Goal: Complete application form

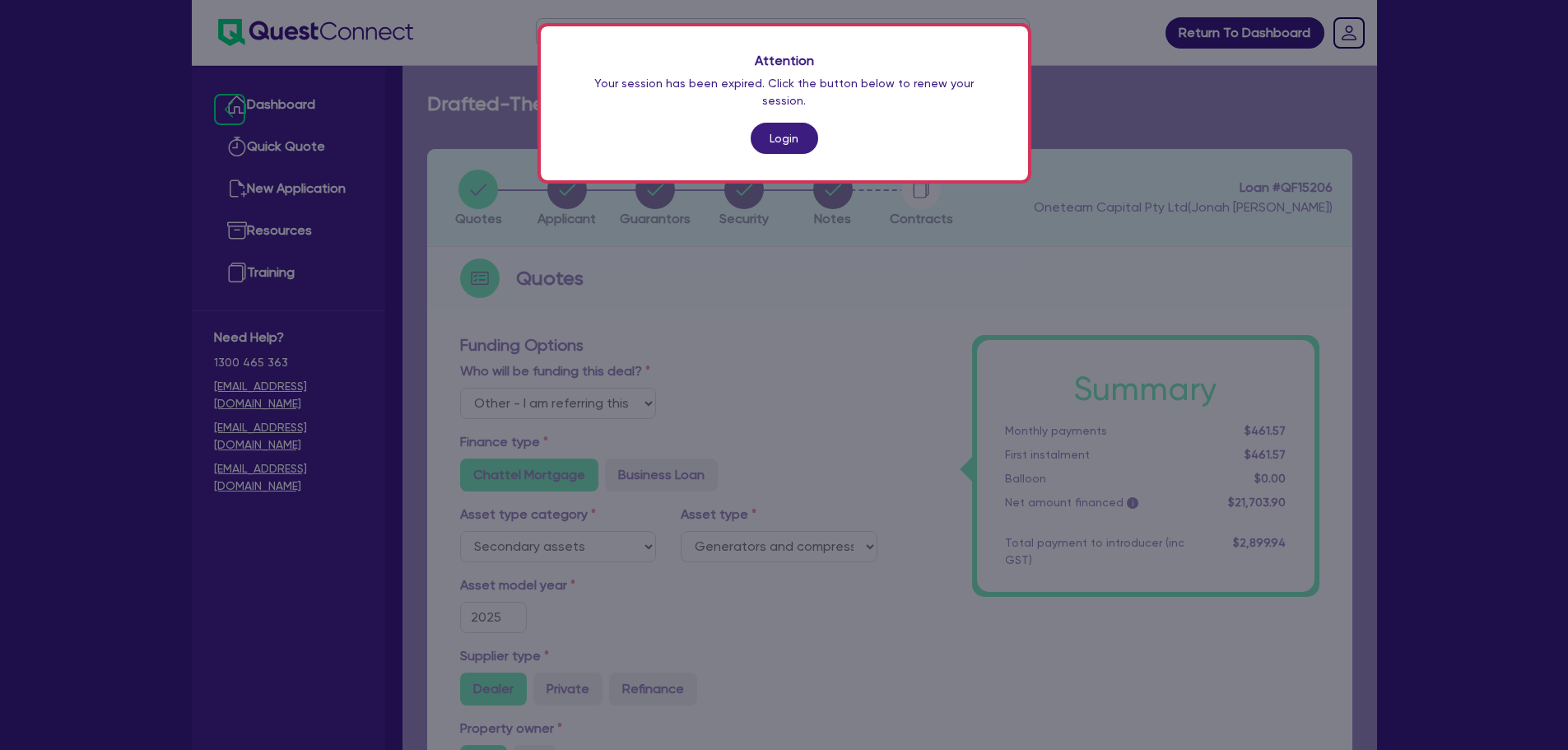
select select "Other"
select select "SECONDARY_ASSETS"
select select "GENERATORS_AND_COMPRESSORS"
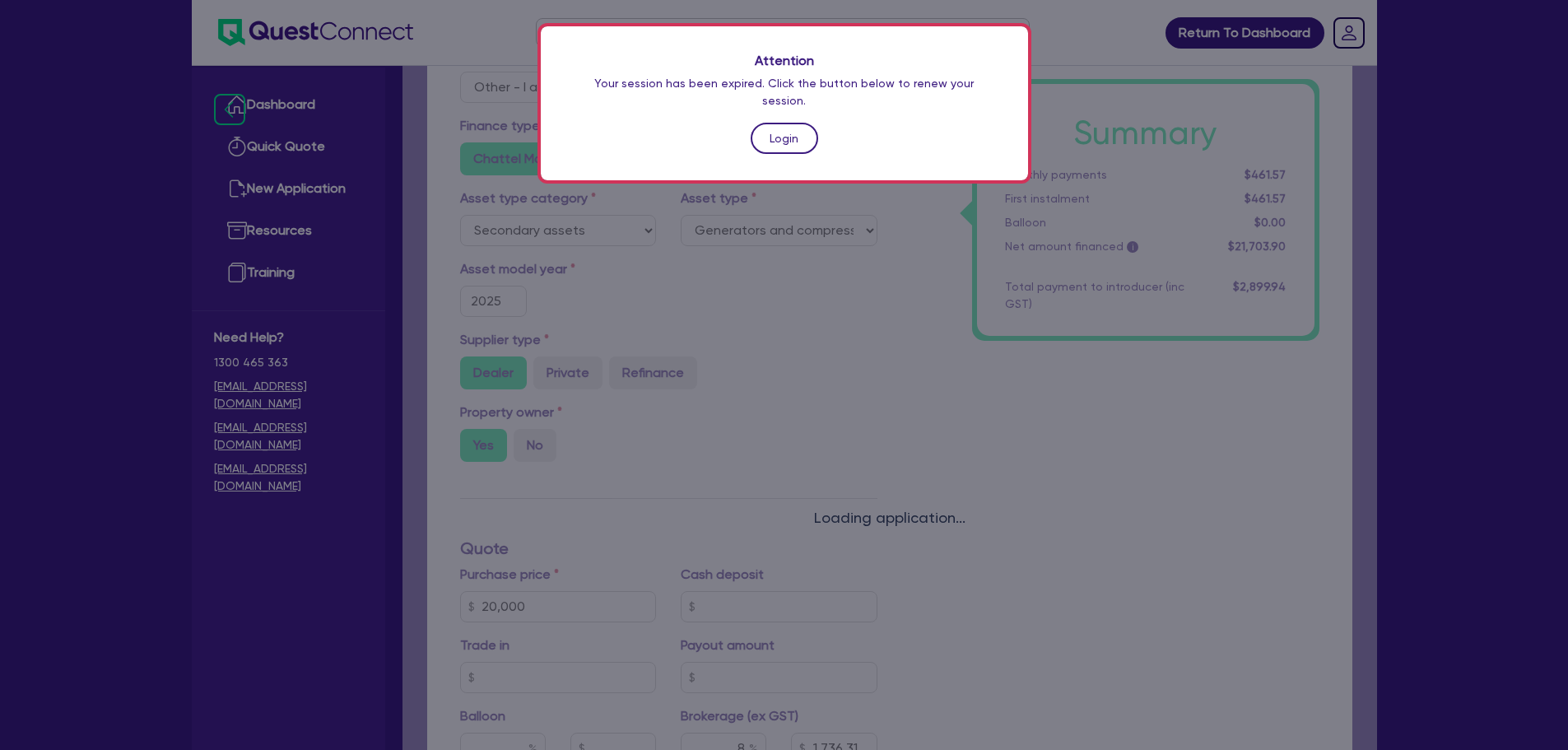
click at [794, 123] on link "Login" at bounding box center [784, 138] width 68 height 31
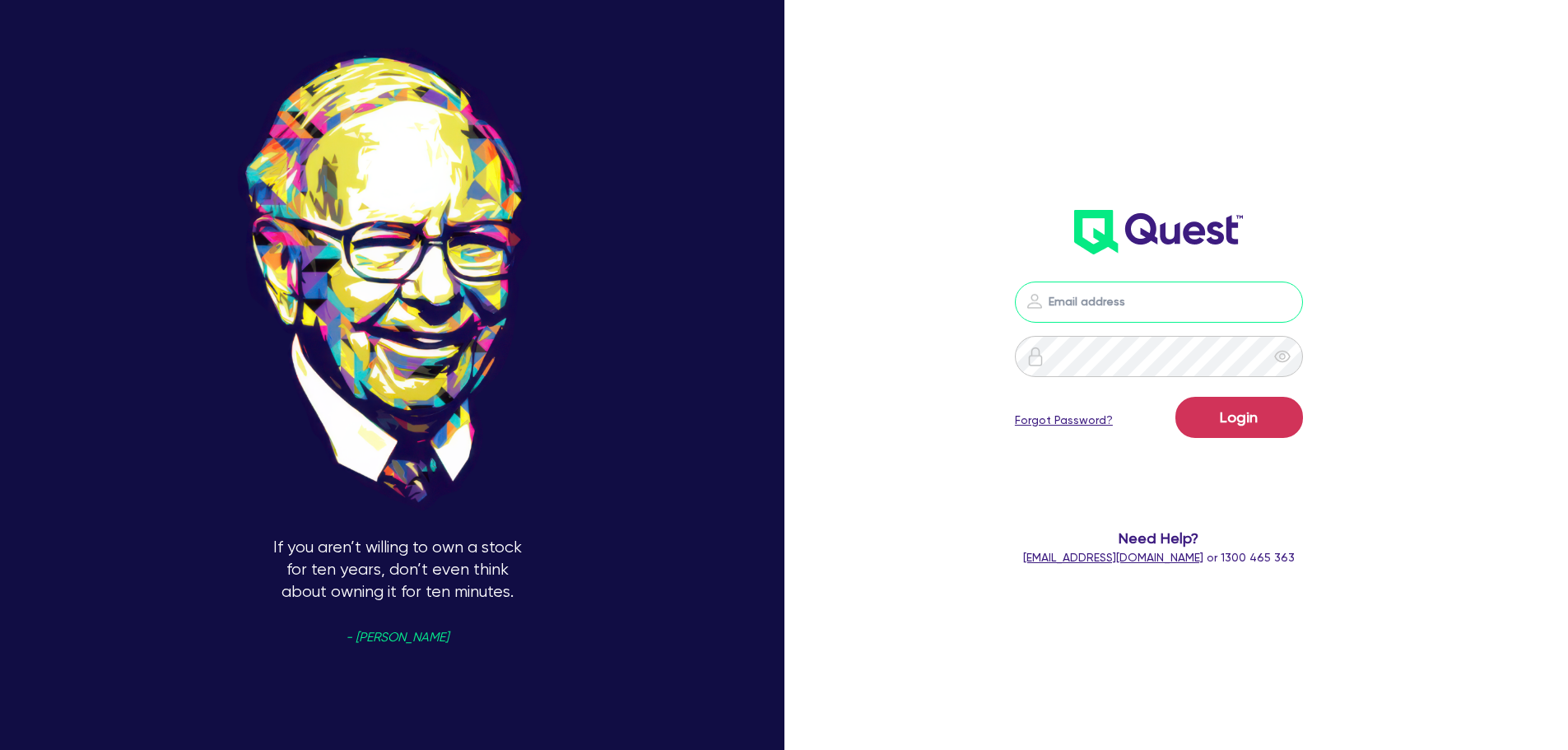
type input "jonah.faigen@quest.finance"
click at [1186, 405] on div "Login Forgot Password?" at bounding box center [1159, 421] width 288 height 48
drag, startPoint x: 1201, startPoint y: 413, endPoint x: 1193, endPoint y: 413, distance: 8.0
click at [1201, 414] on button "Login" at bounding box center [1239, 417] width 128 height 41
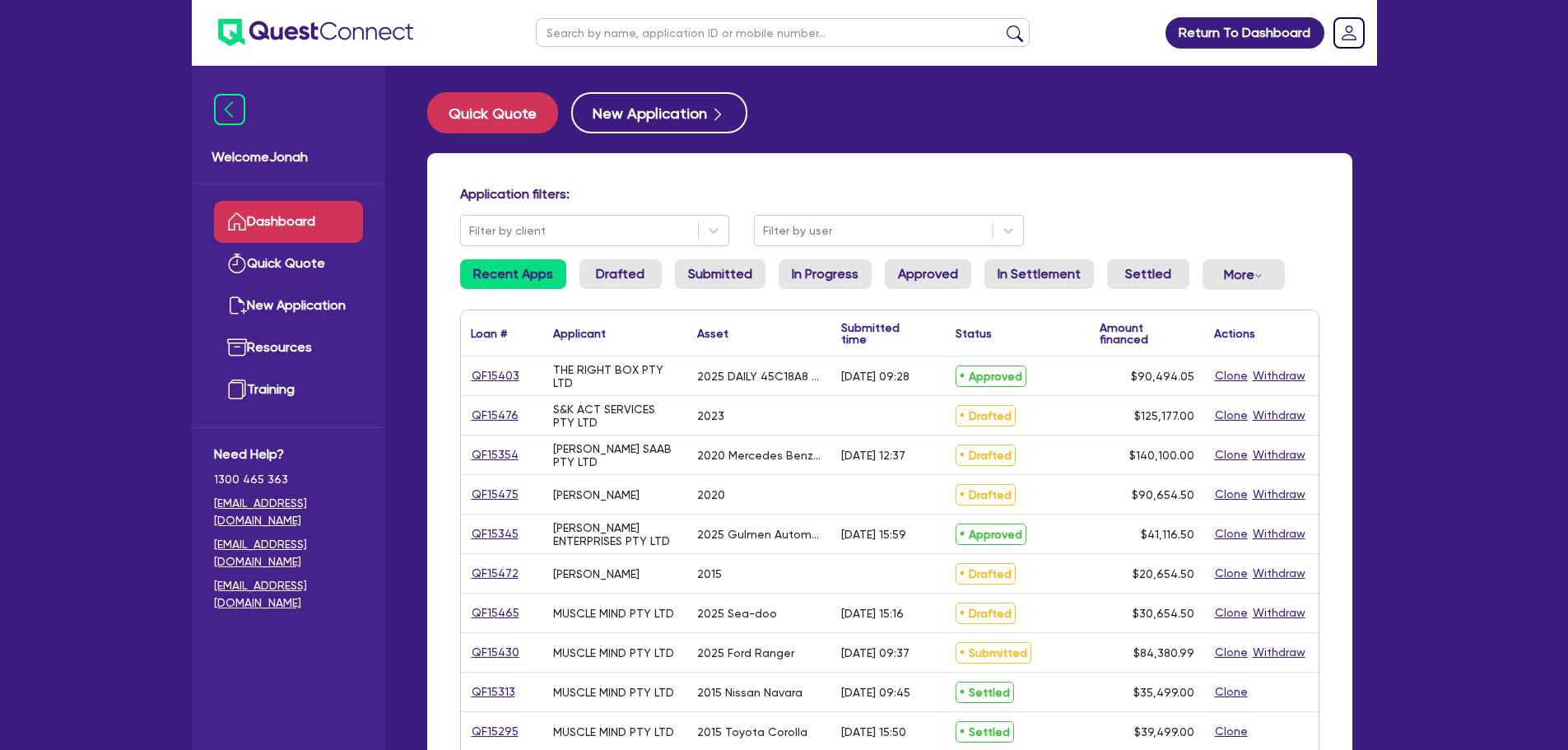
click at [664, 40] on input "text" at bounding box center [783, 32] width 494 height 29
click at [1022, 32] on button "submit" at bounding box center [1015, 36] width 26 height 23
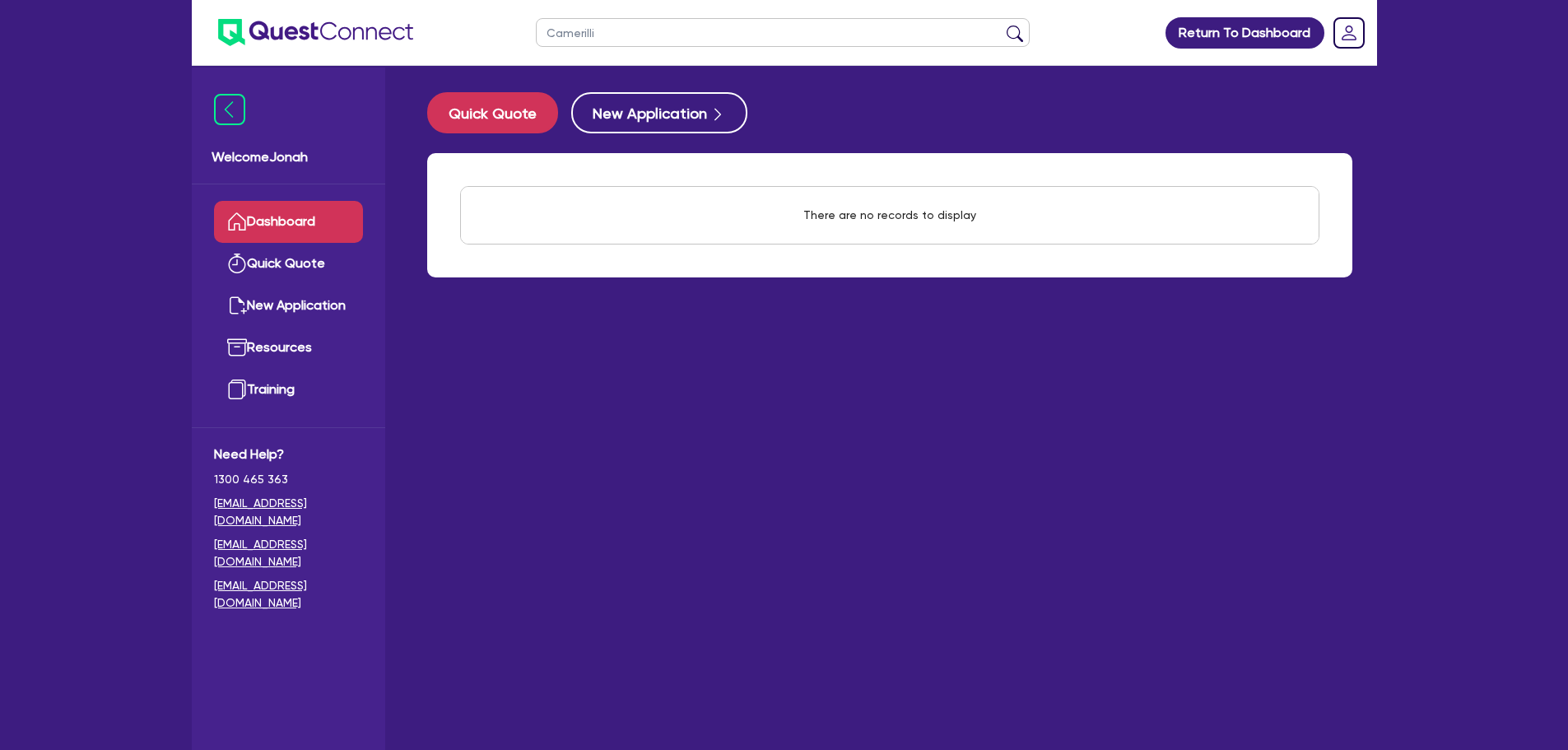
click at [775, 27] on input "Camerilli" at bounding box center [783, 32] width 494 height 29
click at [1002, 24] on button "submit" at bounding box center [1015, 36] width 26 height 23
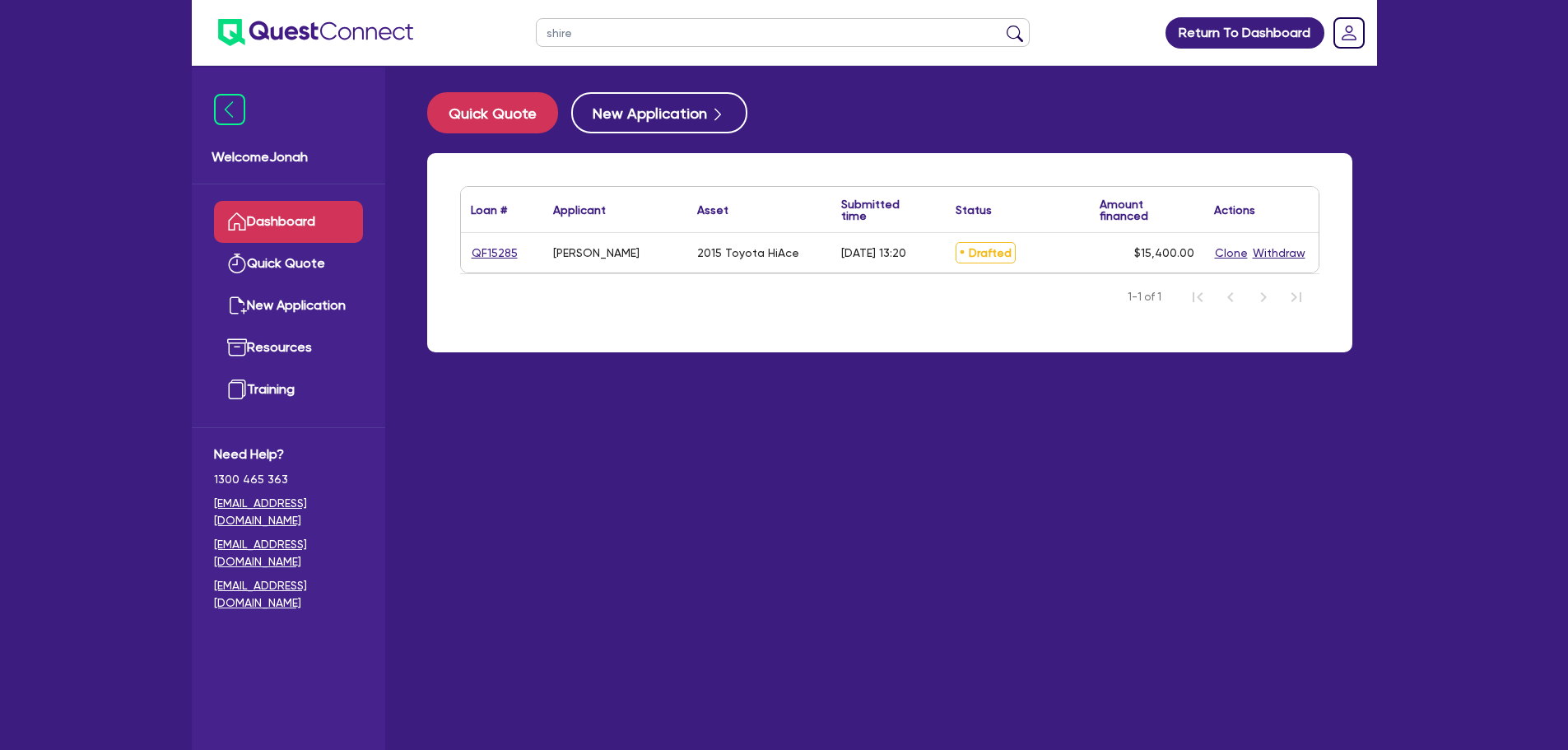
click at [643, 38] on input "shire" at bounding box center [783, 32] width 494 height 29
click at [642, 37] on input "shire" at bounding box center [783, 32] width 494 height 29
type input "coastie paint"
click at [1002, 24] on button "submit" at bounding box center [1015, 36] width 26 height 23
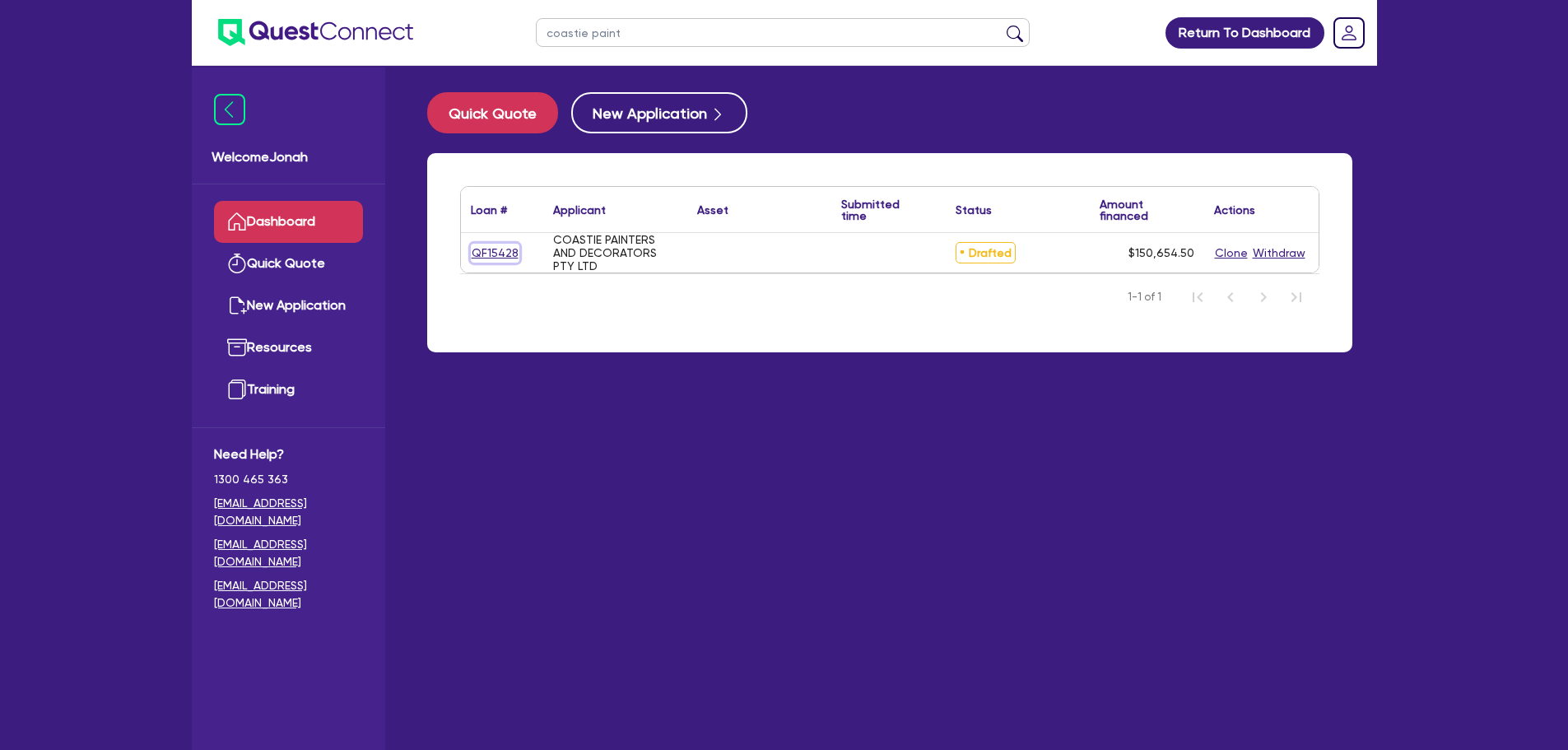
click at [497, 244] on link "QF15428" at bounding box center [495, 253] width 49 height 19
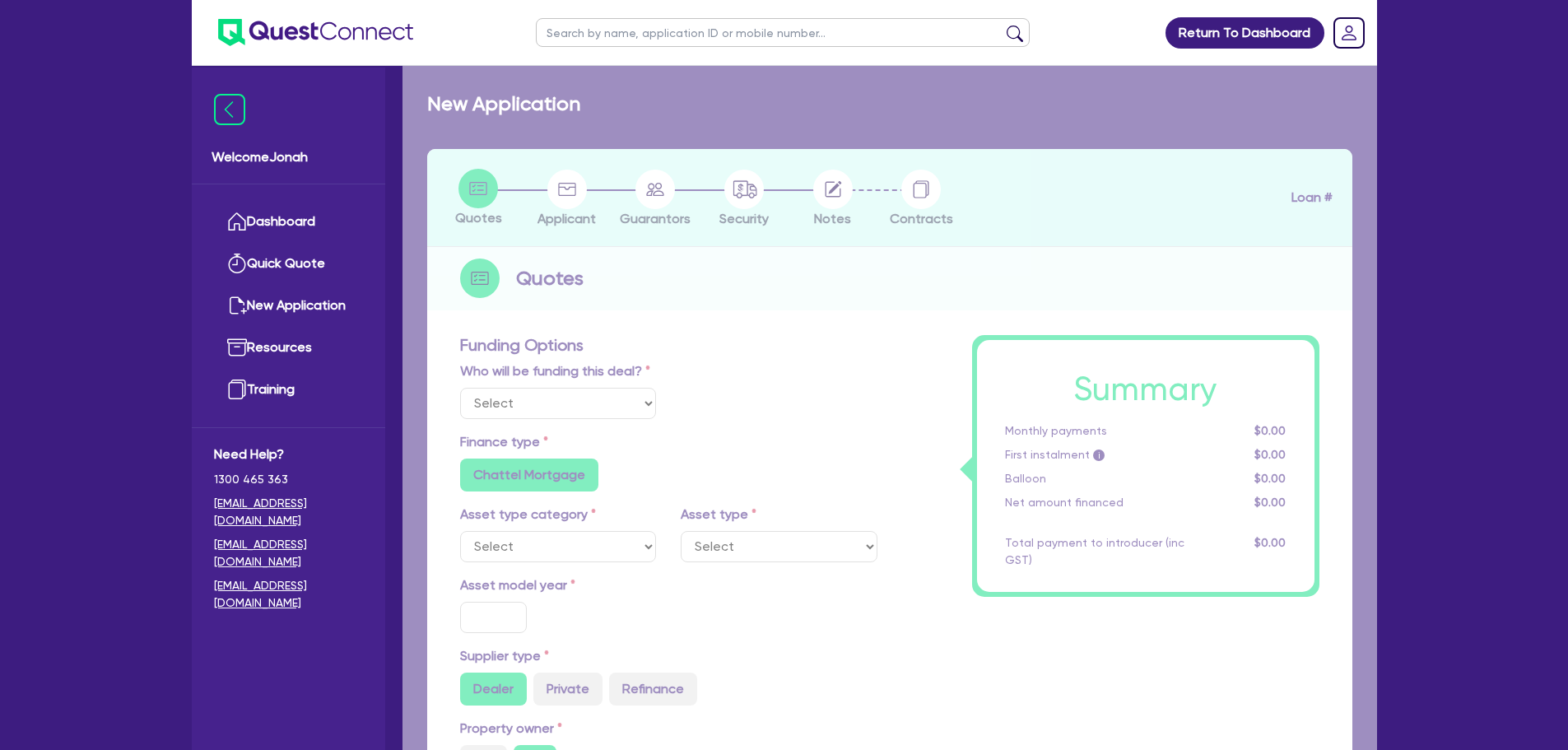
select select "Other"
radio input "false"
radio input "true"
type input "150,000"
type input "3"
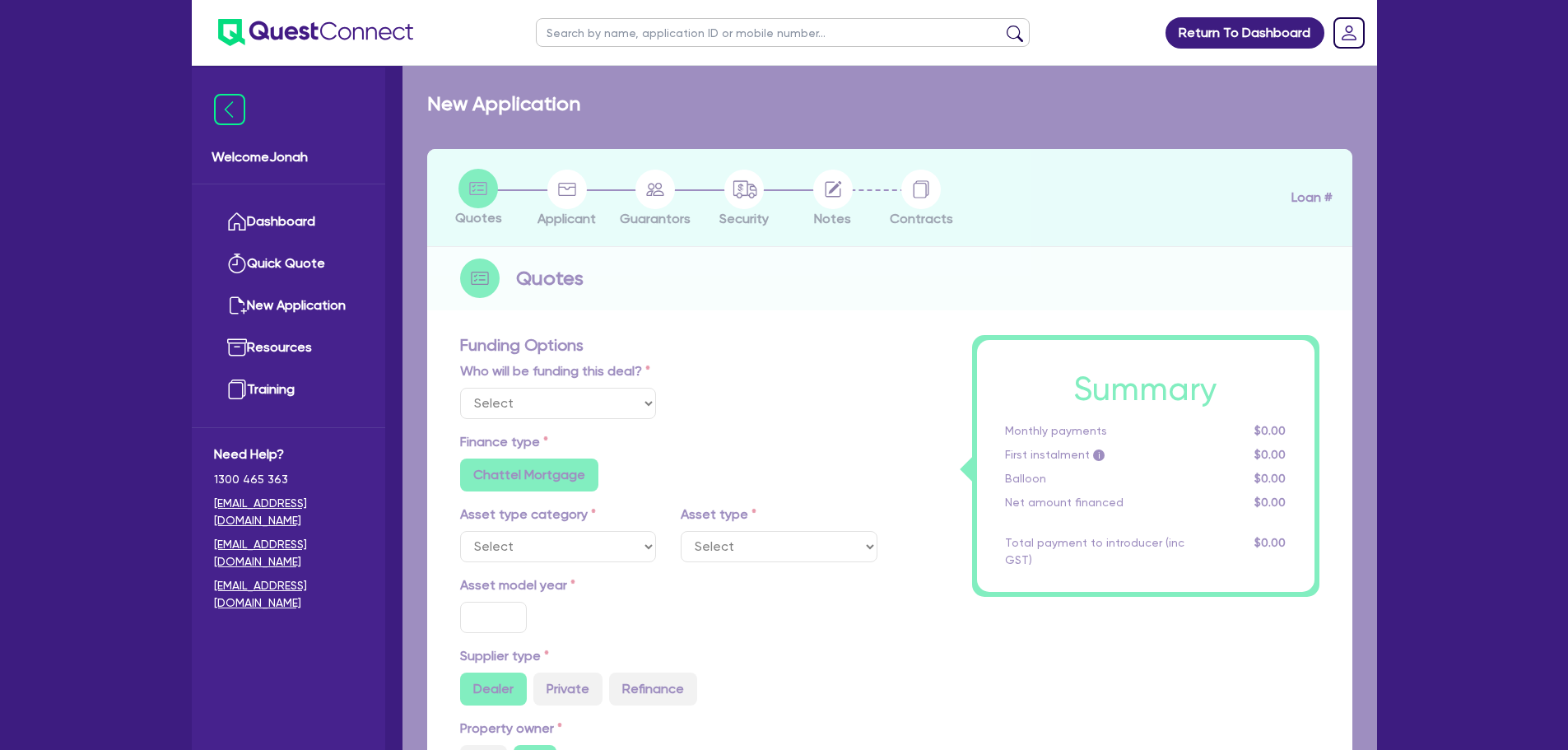
type input "4,519.64"
radio input "true"
type input "14.3"
radio input "true"
radio input "false"
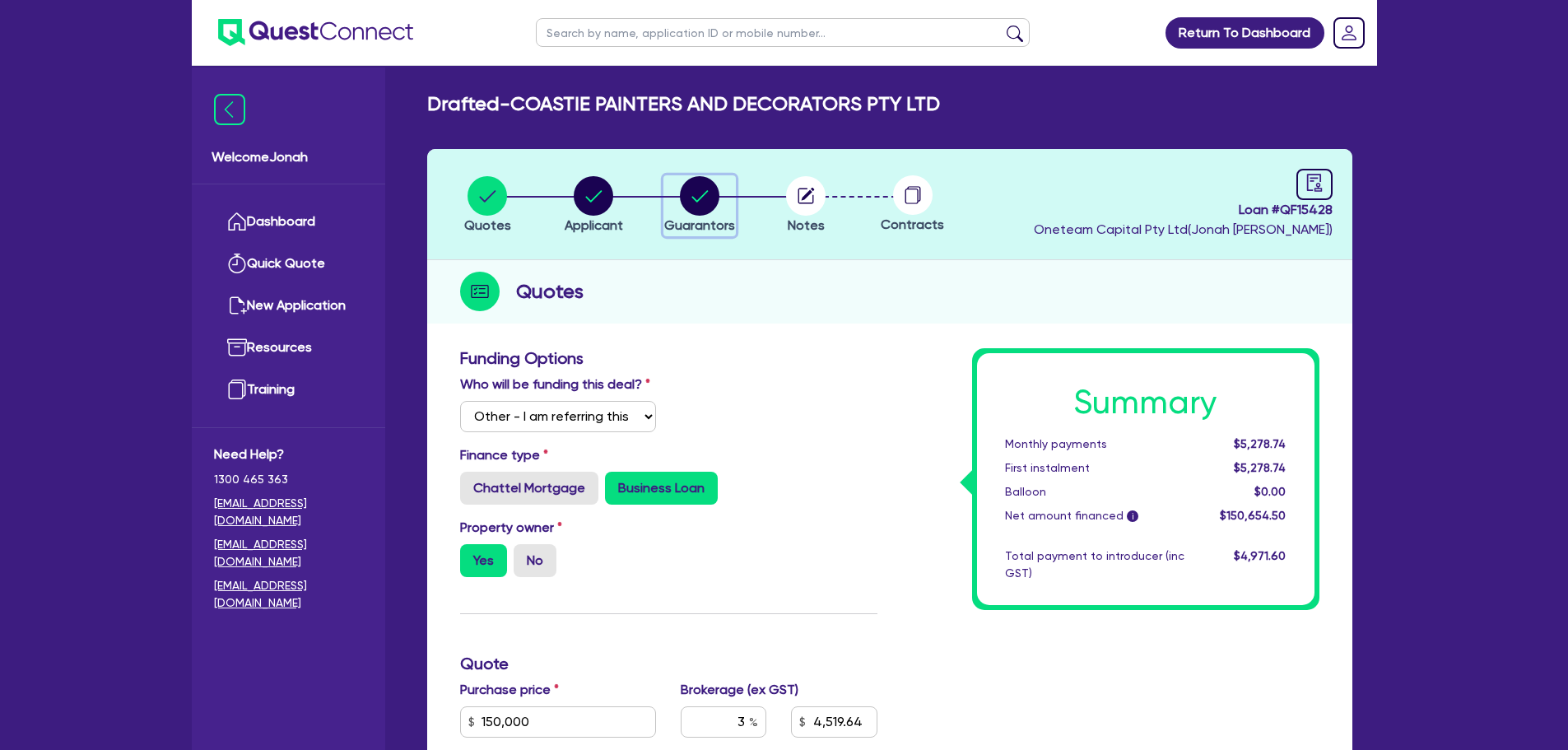
click at [681, 200] on circle "button" at bounding box center [699, 196] width 39 height 39
select select "MR"
select select "[GEOGRAPHIC_DATA]"
select select "MARRIED"
select select "PROPERTY"
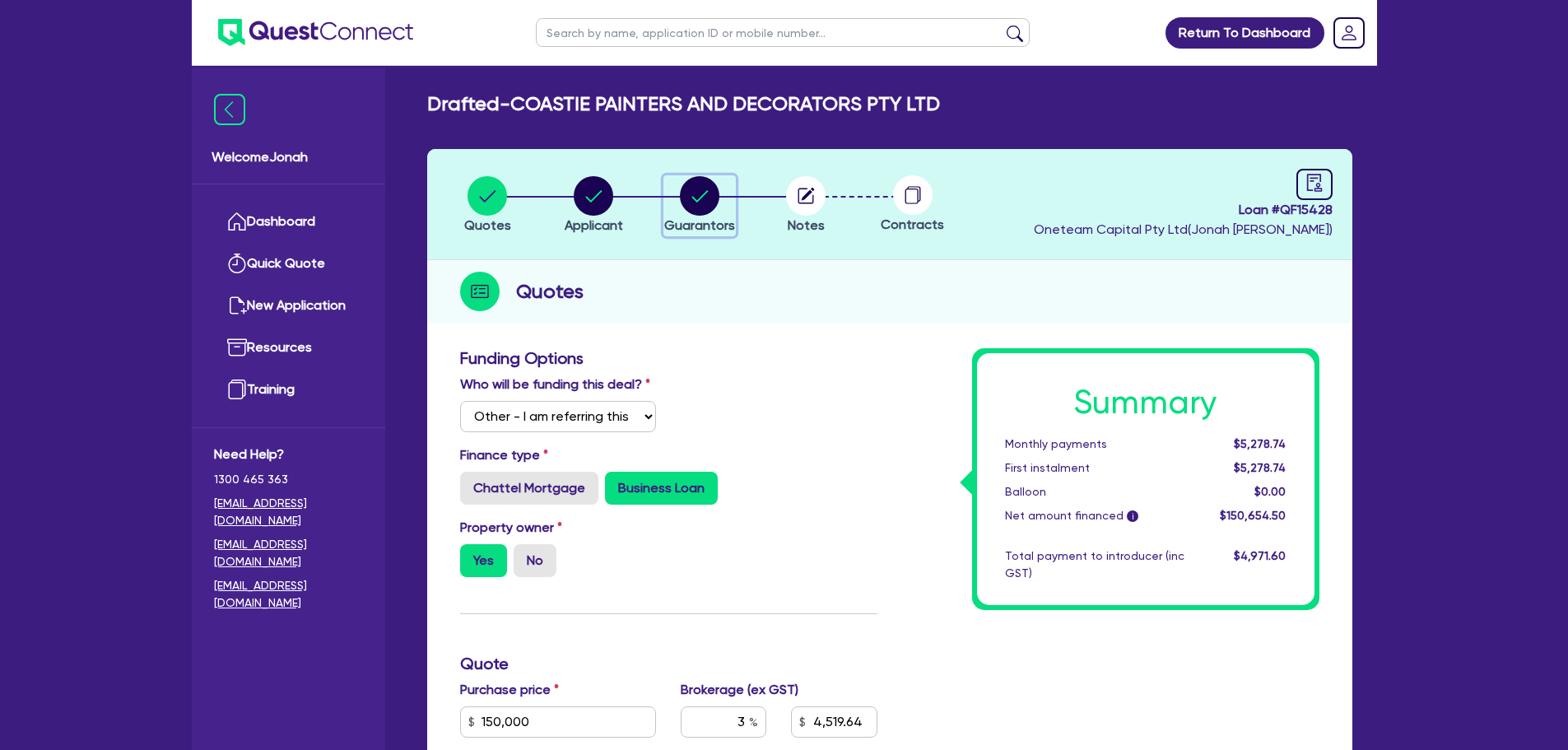
select select "VEHICLE"
select select "VEHICLE_LOAN"
select select "MORTGAGE"
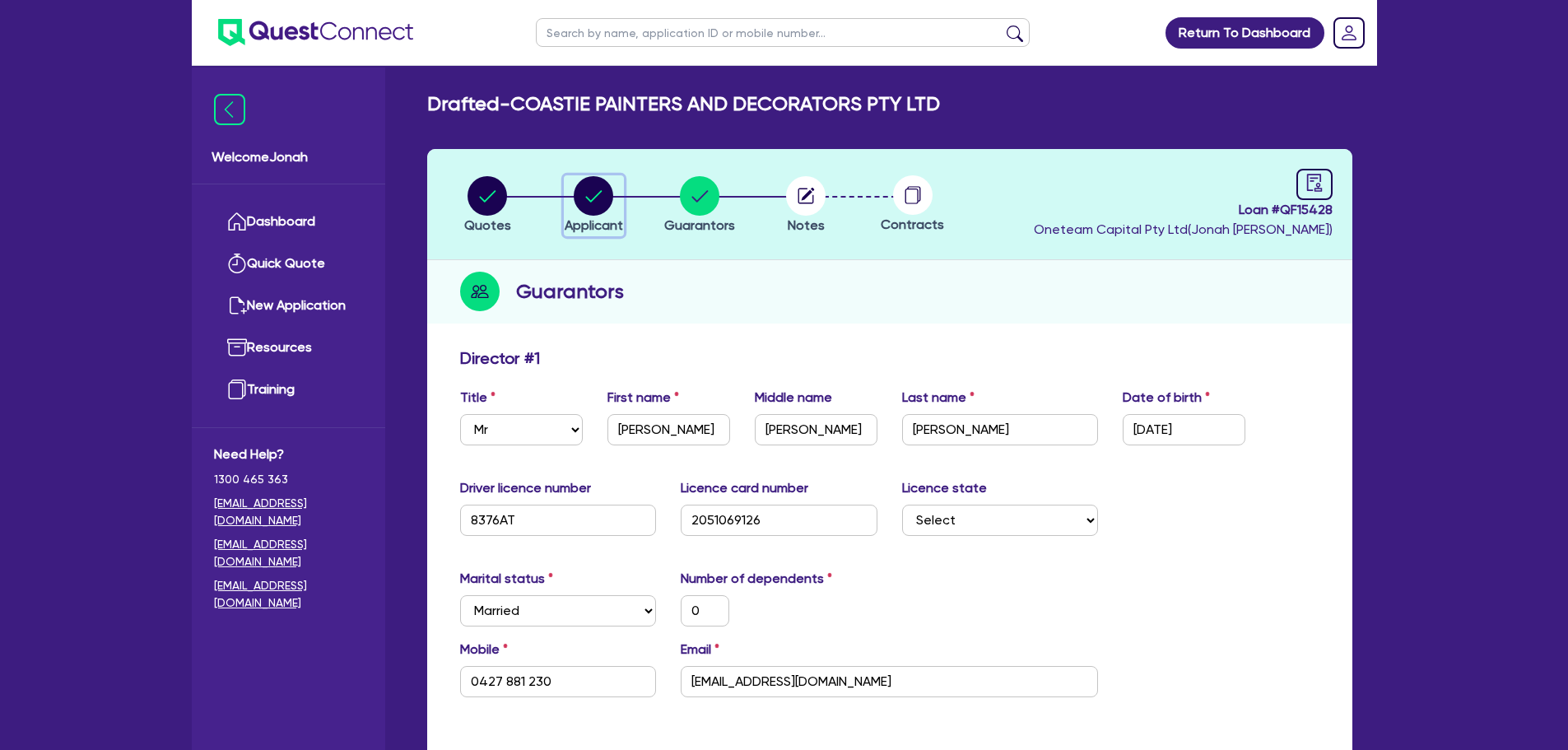
click at [611, 180] on icon "button" at bounding box center [592, 196] width 39 height 39
select select "COMPANY"
select select "BUILDING_CONSTRUCTION"
select select "TRADES_SERVICES_CONSUMERS"
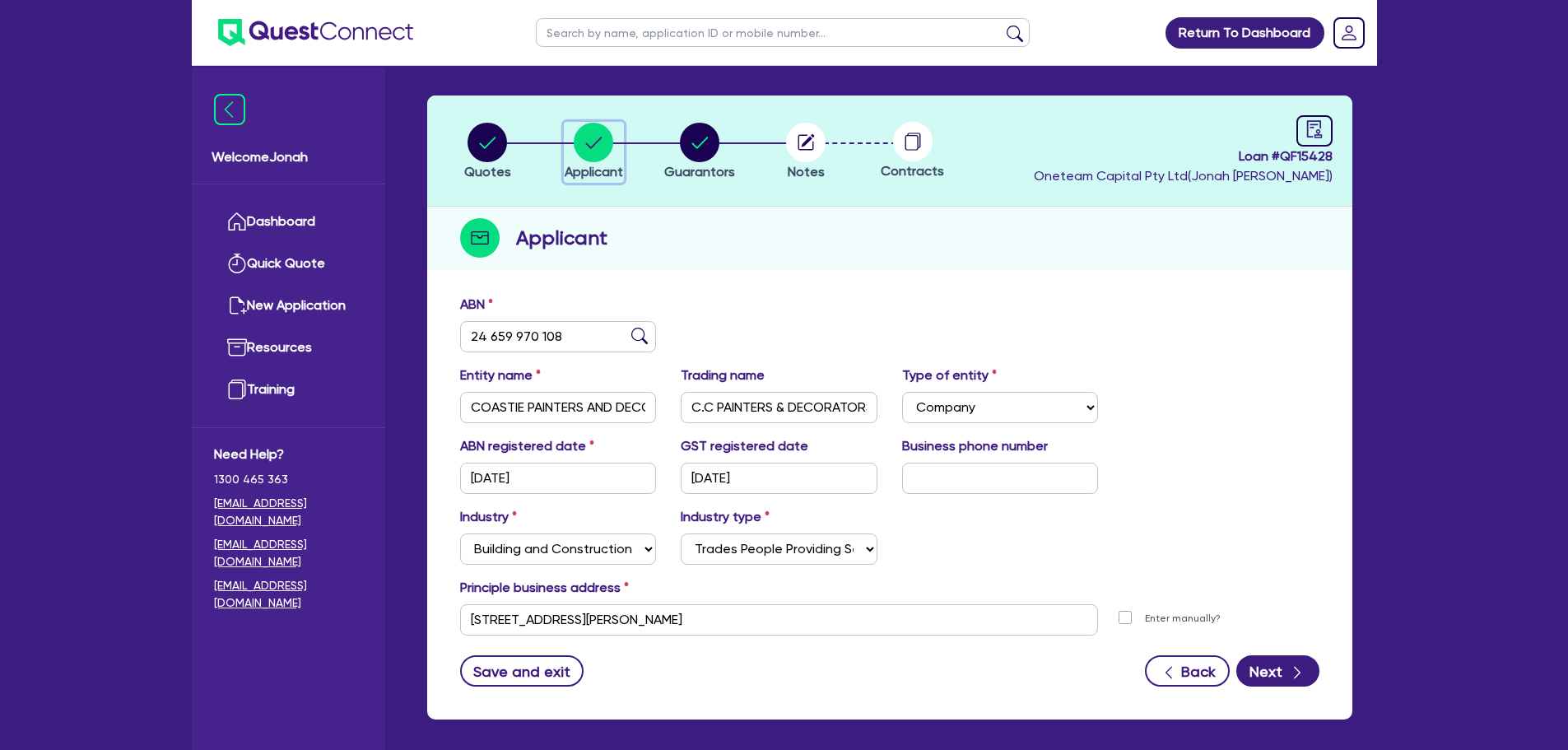
scroll to position [83, 0]
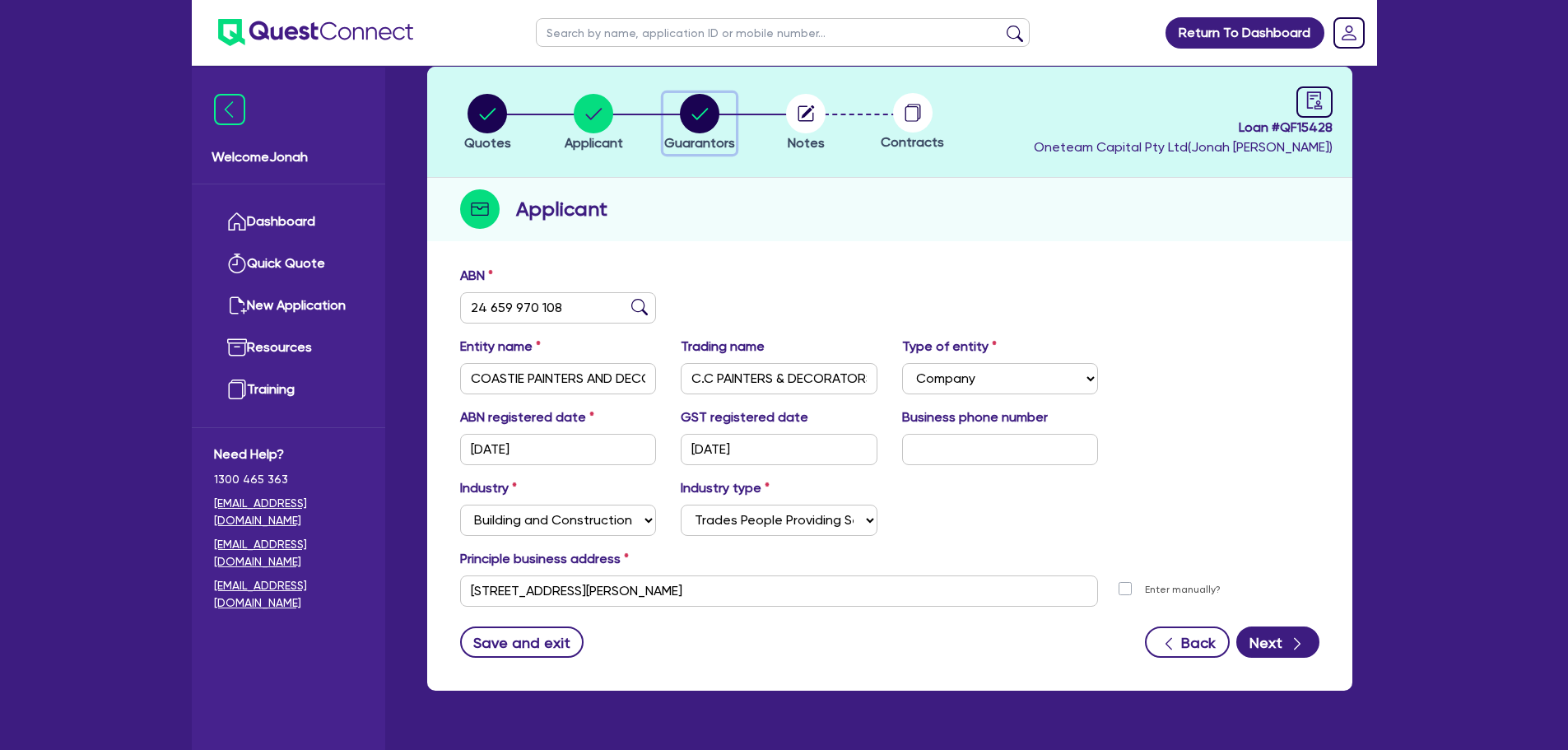
click at [698, 118] on icon "button" at bounding box center [700, 113] width 17 height 11
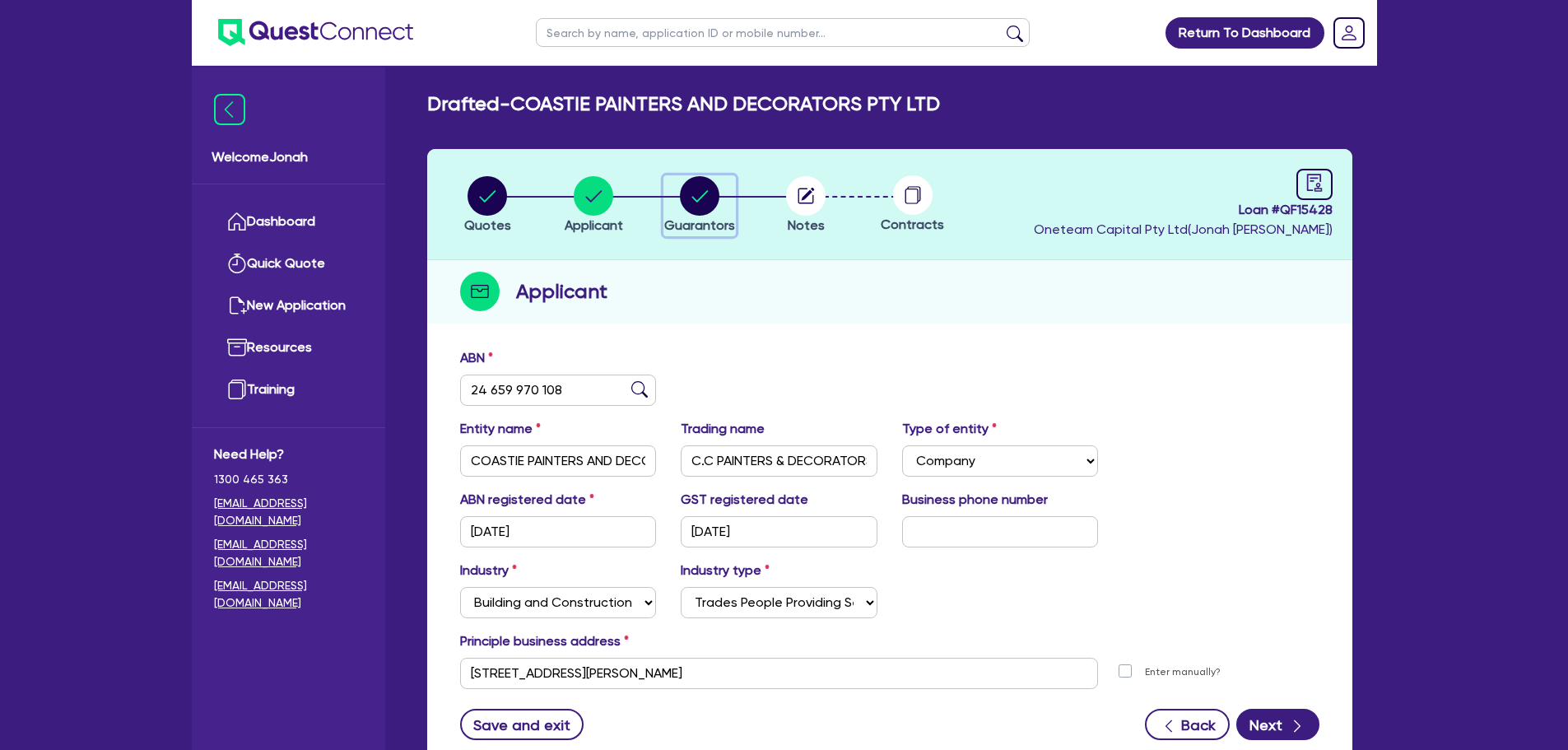
select select "MR"
select select "[GEOGRAPHIC_DATA]"
select select "MARRIED"
select select "PROPERTY"
select select "VEHICLE"
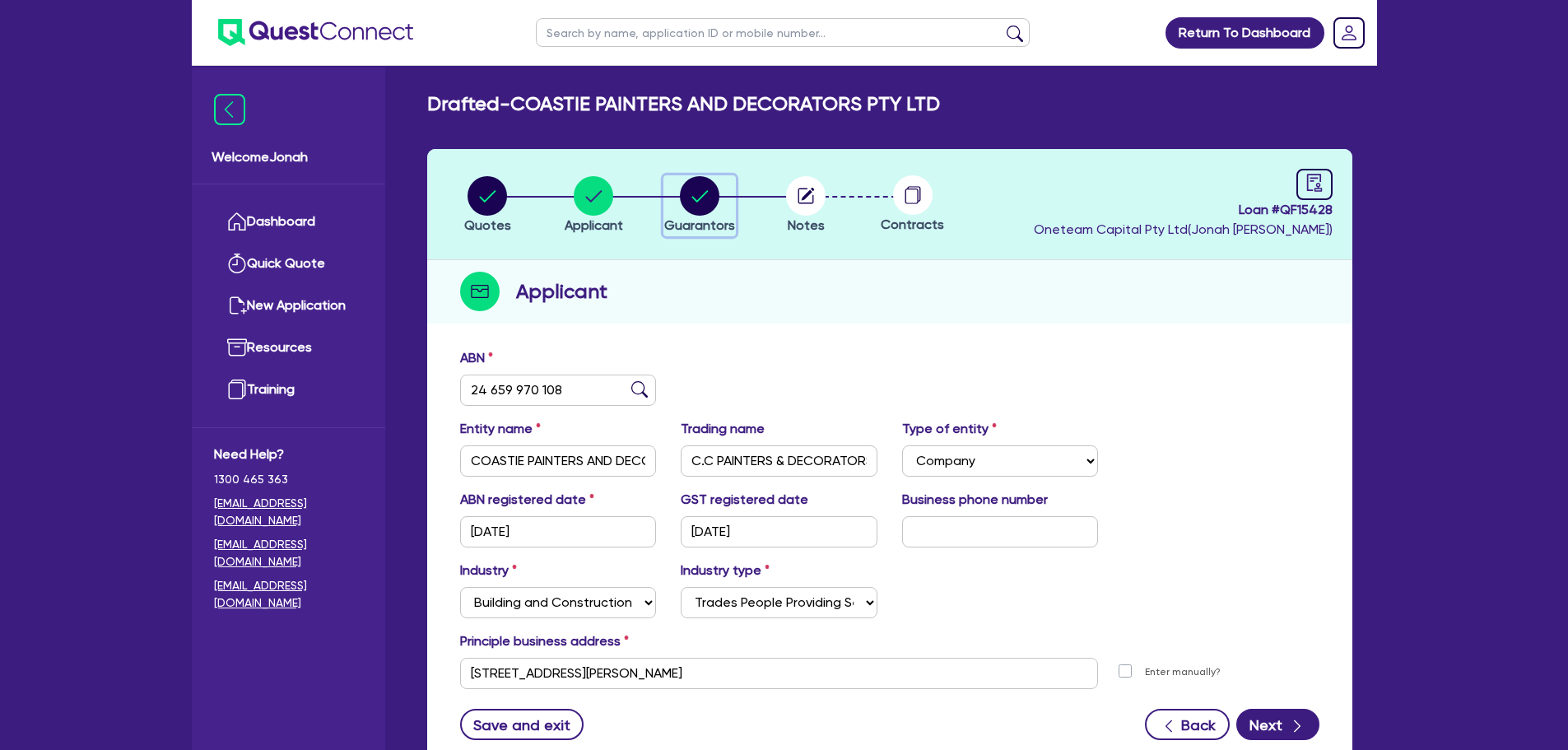
select select "VEHICLE"
select select "VEHICLE_LOAN"
select select "MORTGAGE"
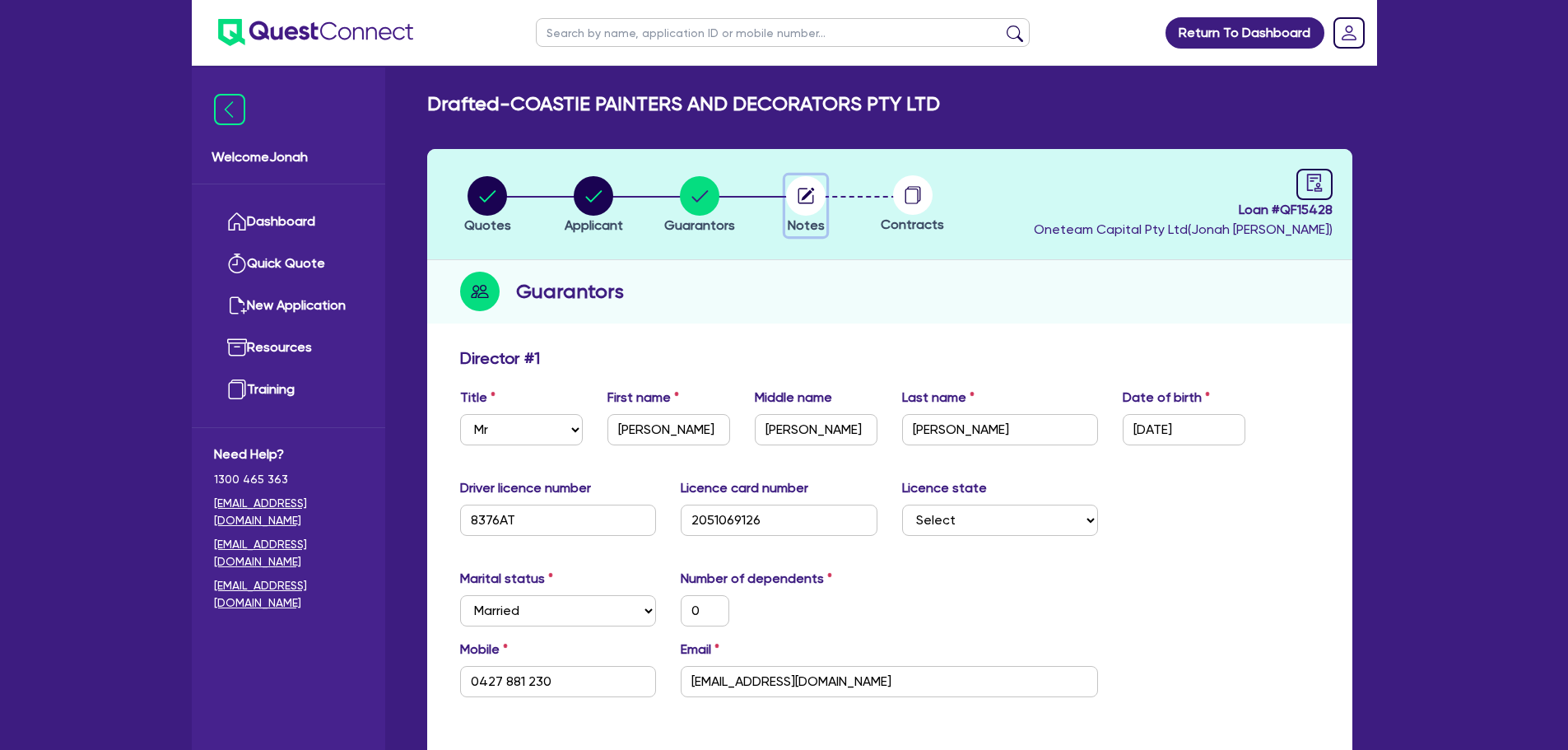
click at [804, 196] on icon "button" at bounding box center [808, 194] width 13 height 13
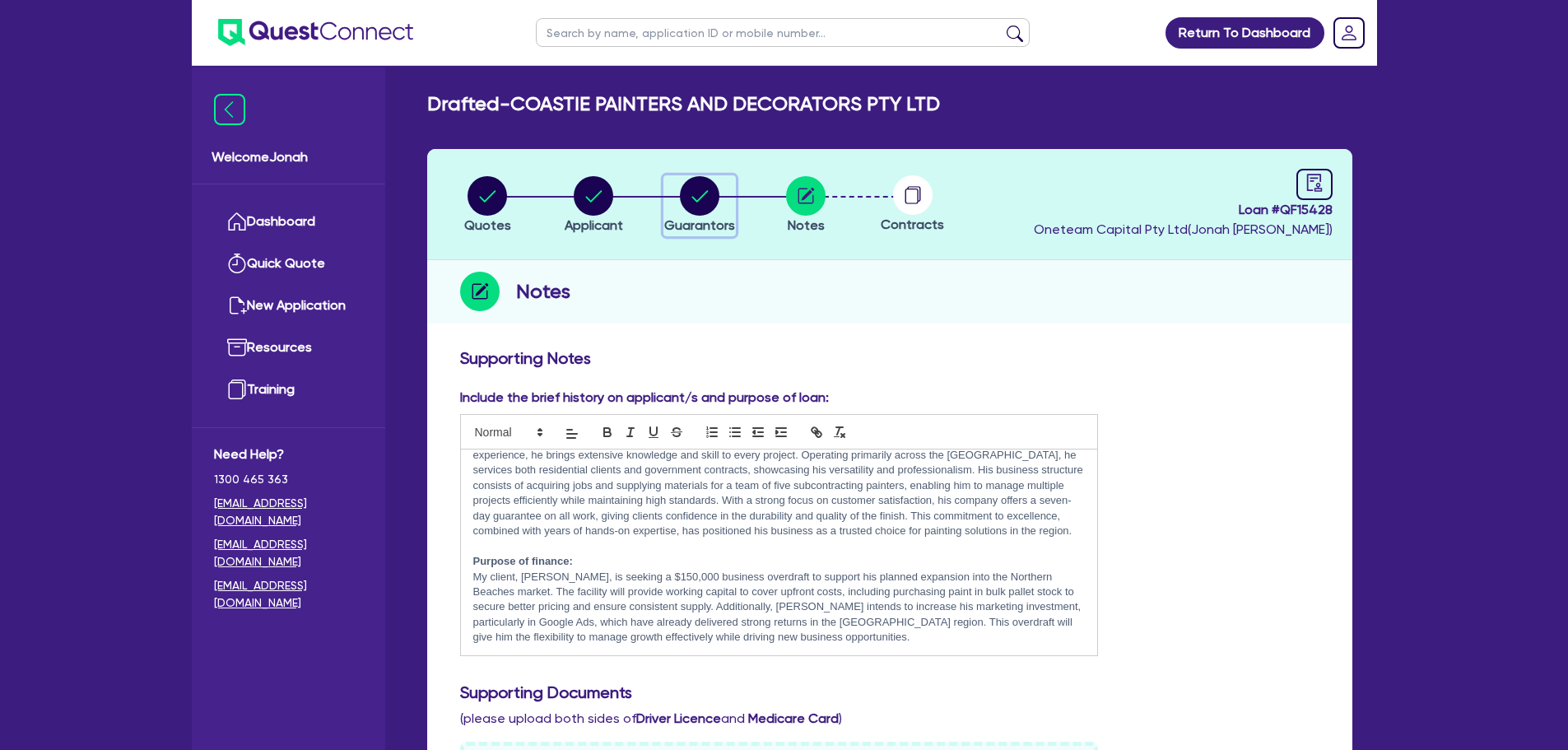
click at [714, 203] on circle "button" at bounding box center [699, 196] width 39 height 39
select select "MR"
select select "[GEOGRAPHIC_DATA]"
select select "MARRIED"
select select "PROPERTY"
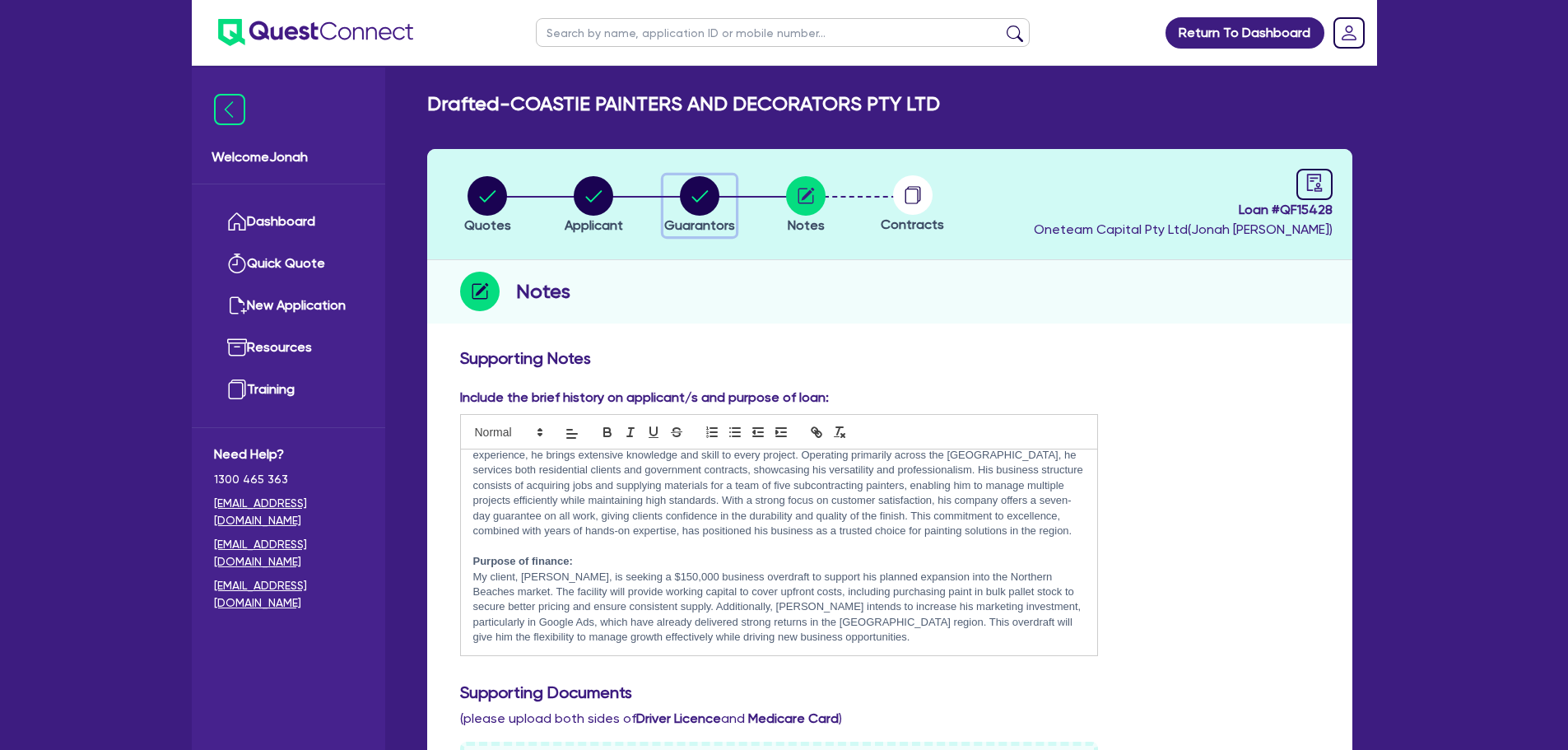
select select "VEHICLE"
select select "VEHICLE_LOAN"
select select "MORTGAGE"
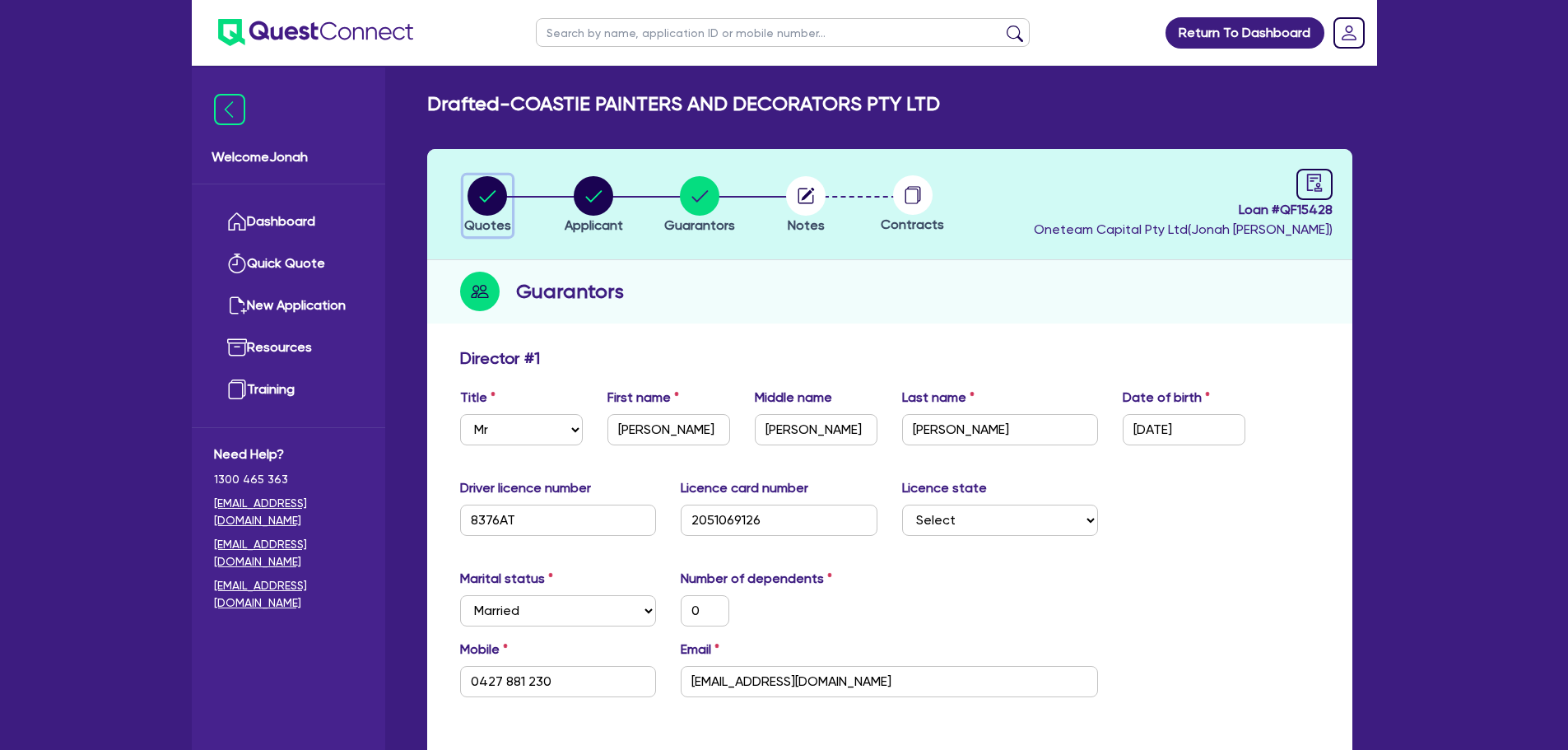
click at [496, 211] on circle "button" at bounding box center [486, 196] width 39 height 39
select select "Other"
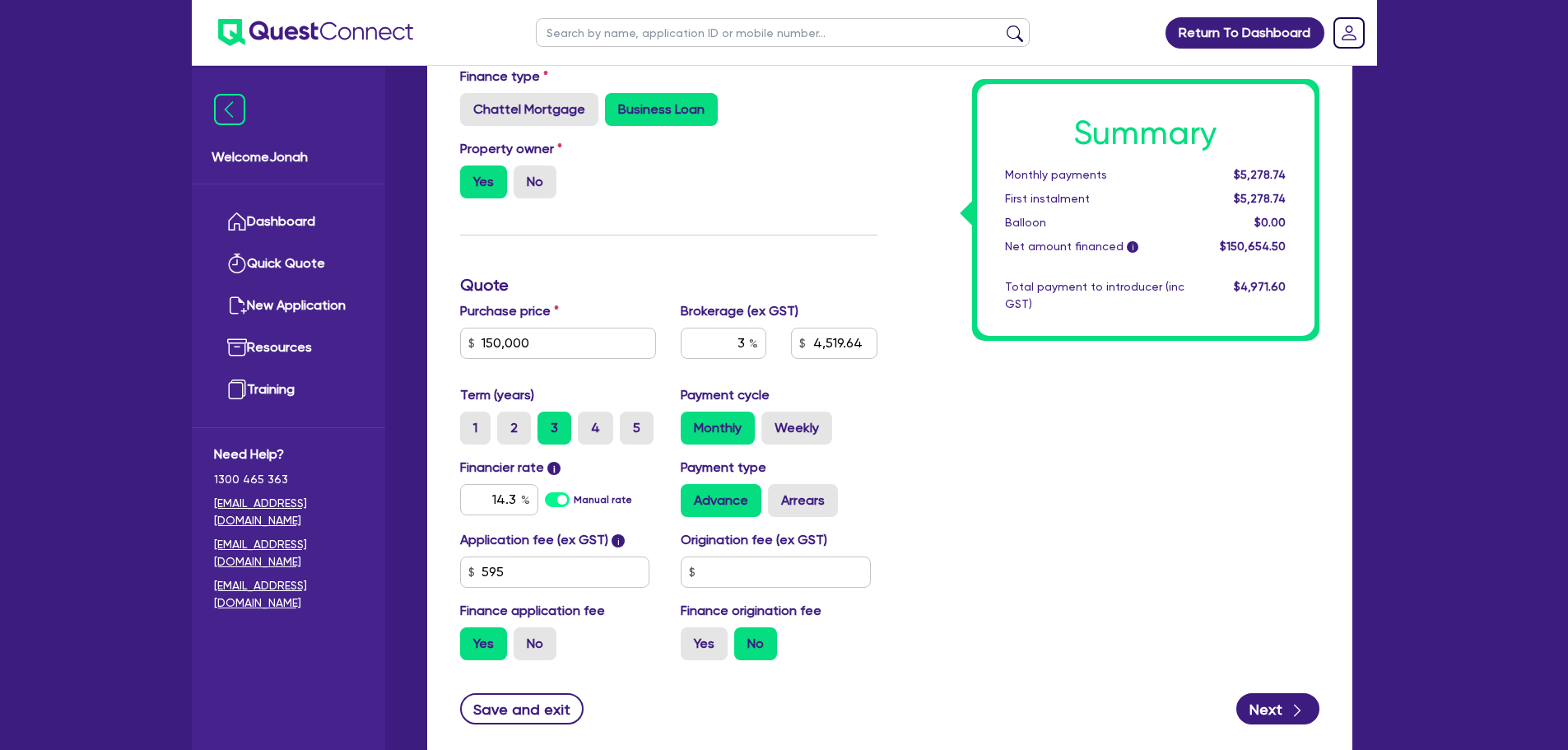
scroll to position [412, 0]
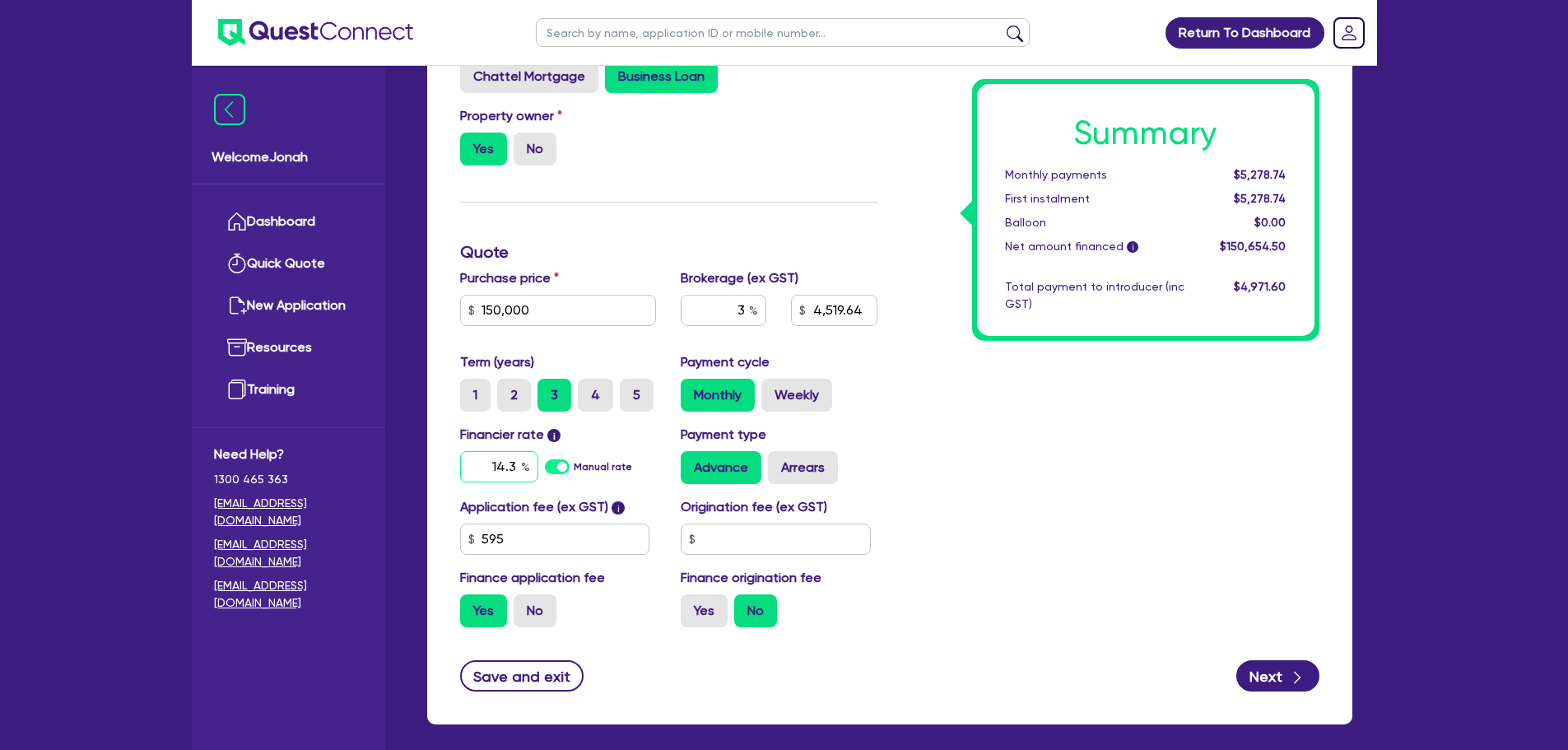
drag, startPoint x: 499, startPoint y: 471, endPoint x: 528, endPoint y: 465, distance: 29.6
click at [528, 465] on div "14.3" at bounding box center [500, 467] width 78 height 31
type input "150,000"
type input "4,519.64"
type input "1"
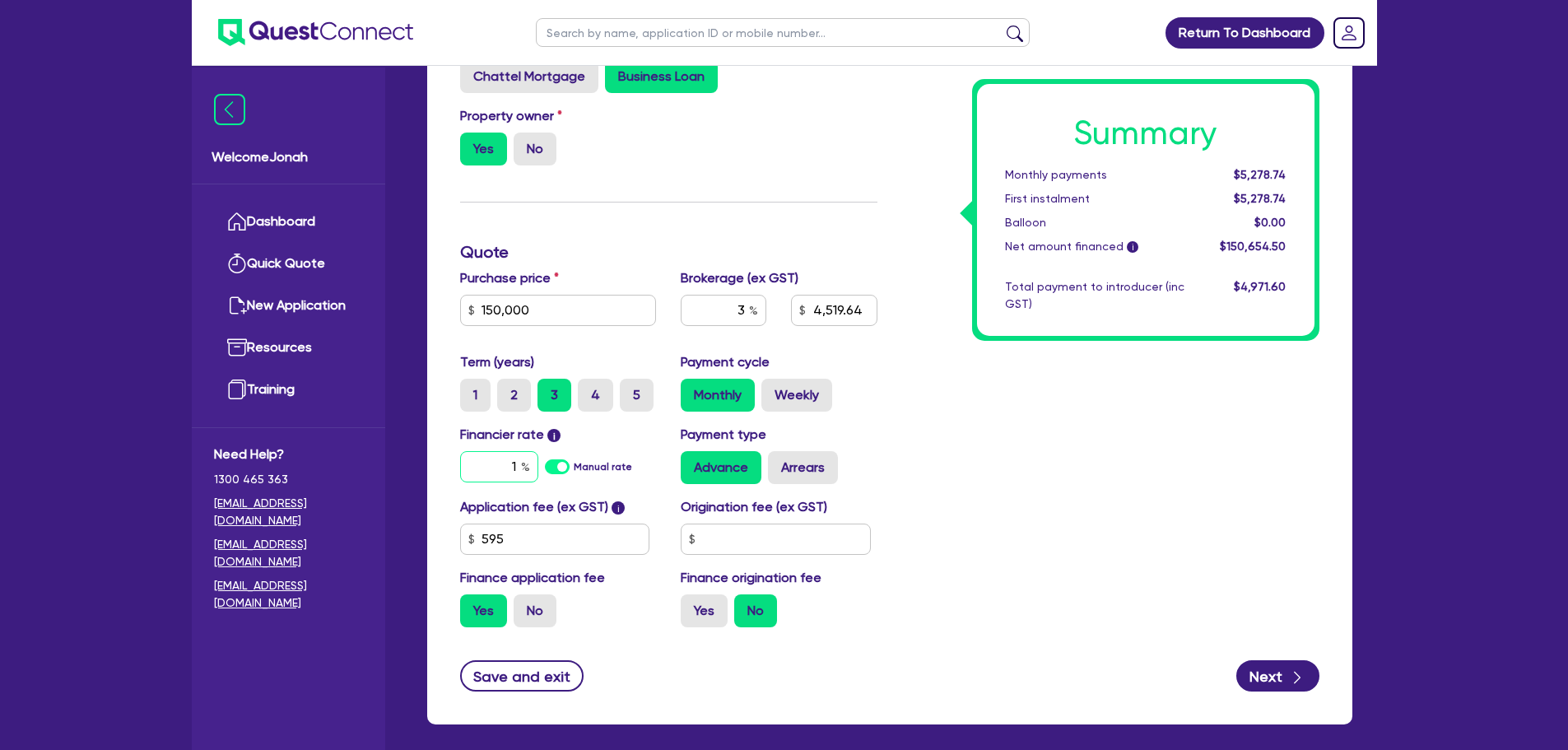
type input "150,000"
type input "4,519.64"
type input "150,000"
type input "4,519.64"
type input "2"
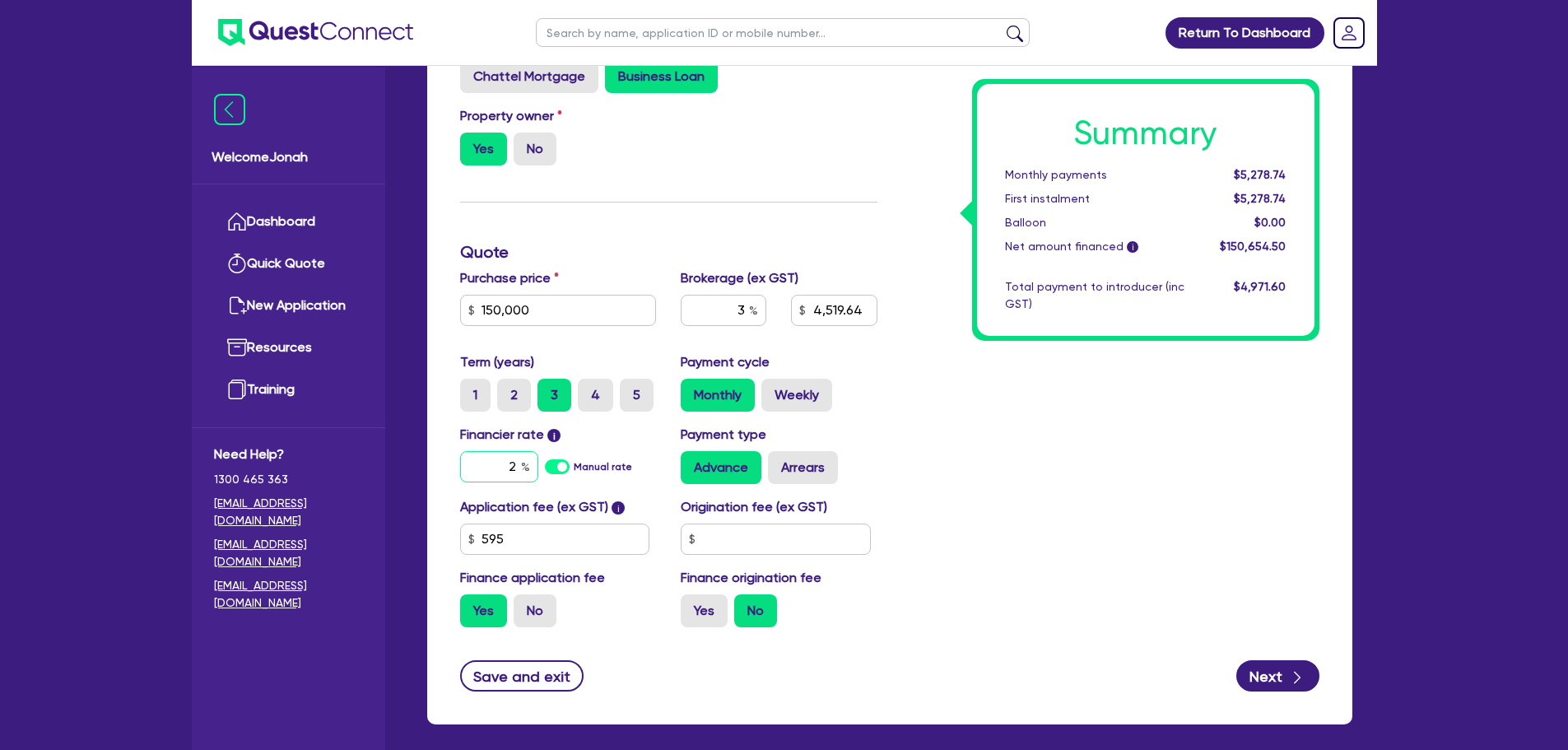
type input "150,000"
type input "4,519.64"
type input "22"
type input "150,000"
type input "4,519.64"
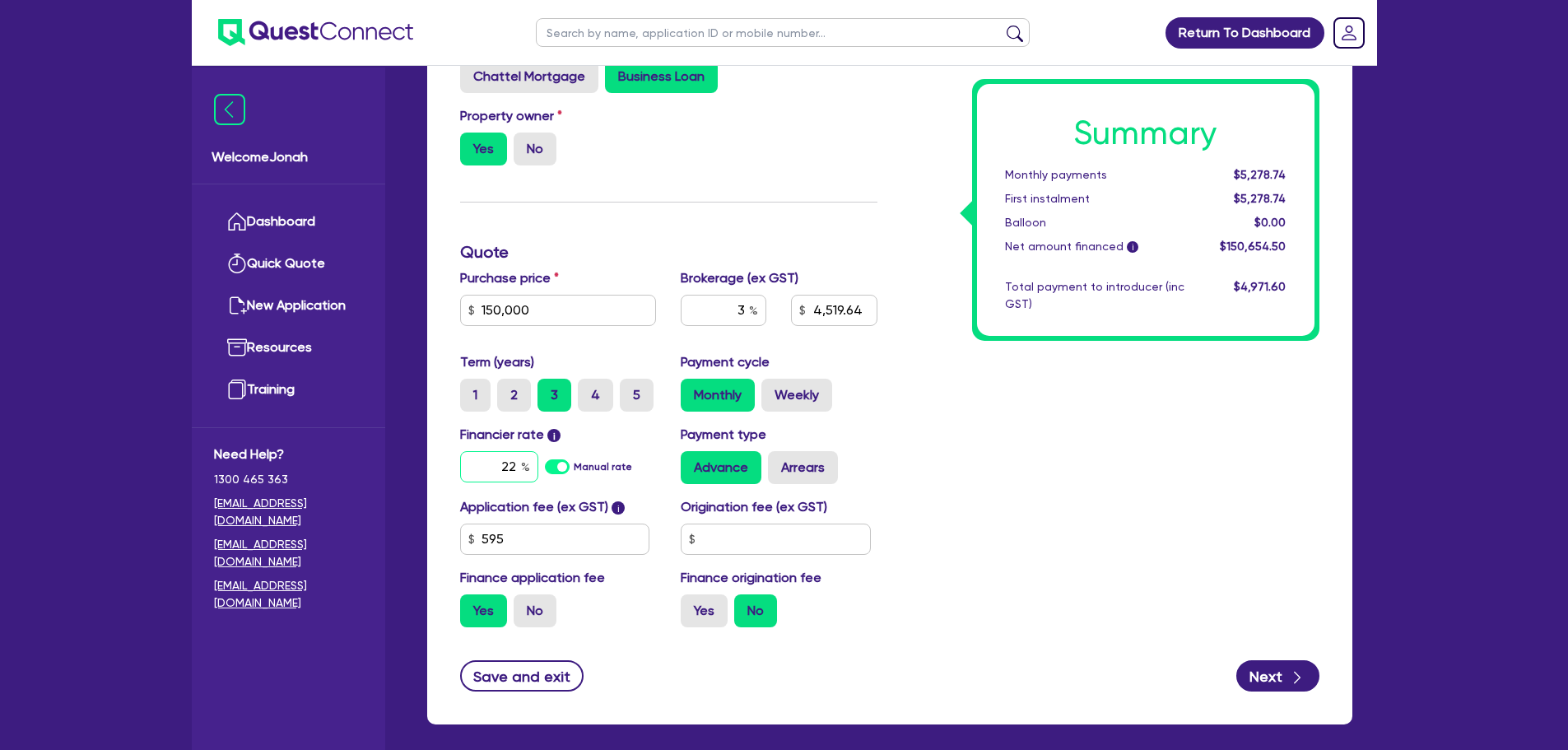
type input "22."
type input "150,000"
type input "4,519.64"
type input "22.5"
type input "150,000"
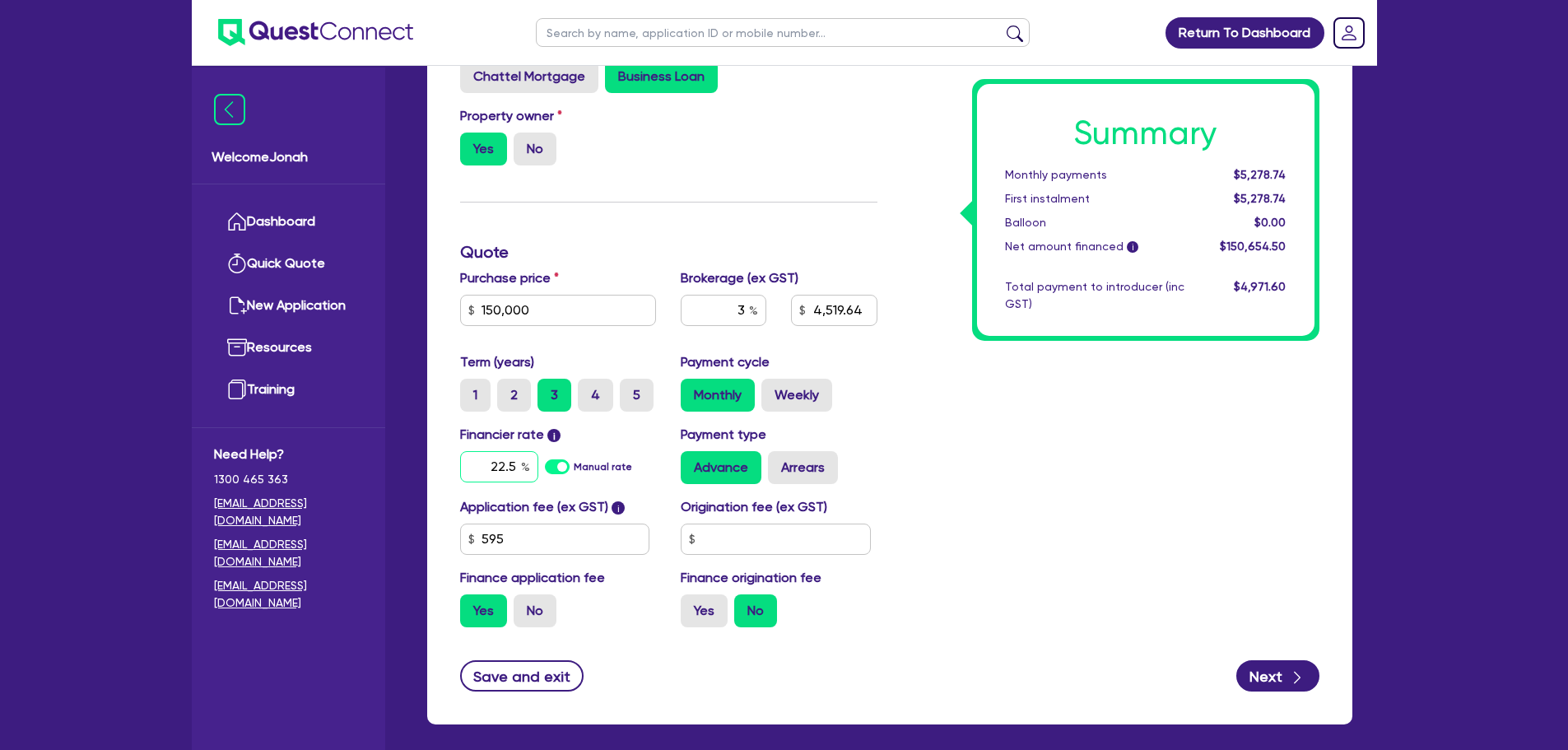
type input "4,519.64"
type input "22.50"
type input "150,000"
type input "4,519.64"
type input "150,000"
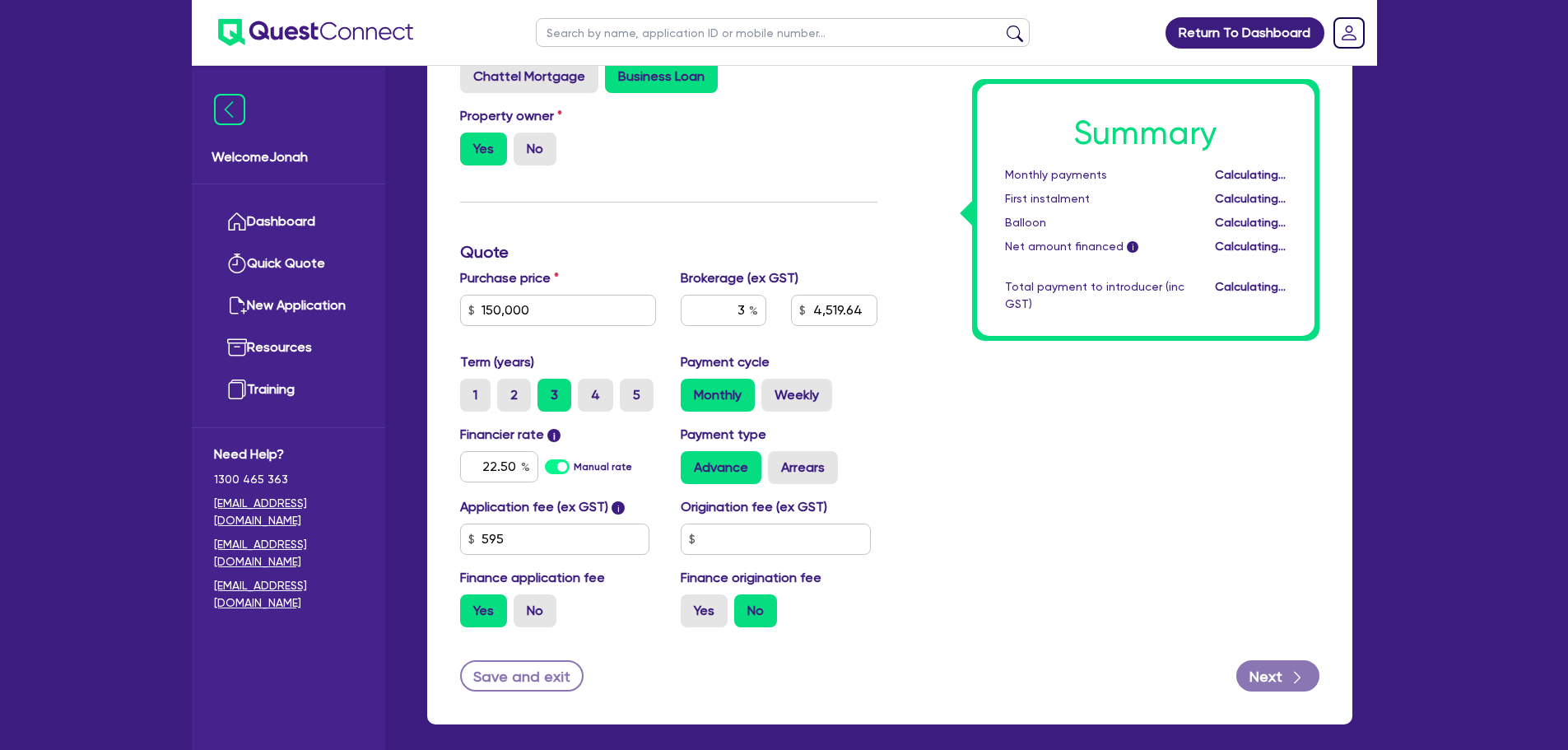
type input "4,519.64"
type input "22.5"
click at [986, 434] on div "Summary Monthly payments Calculating... First instalment Calculating... Balloon…" at bounding box center [1110, 289] width 442 height 704
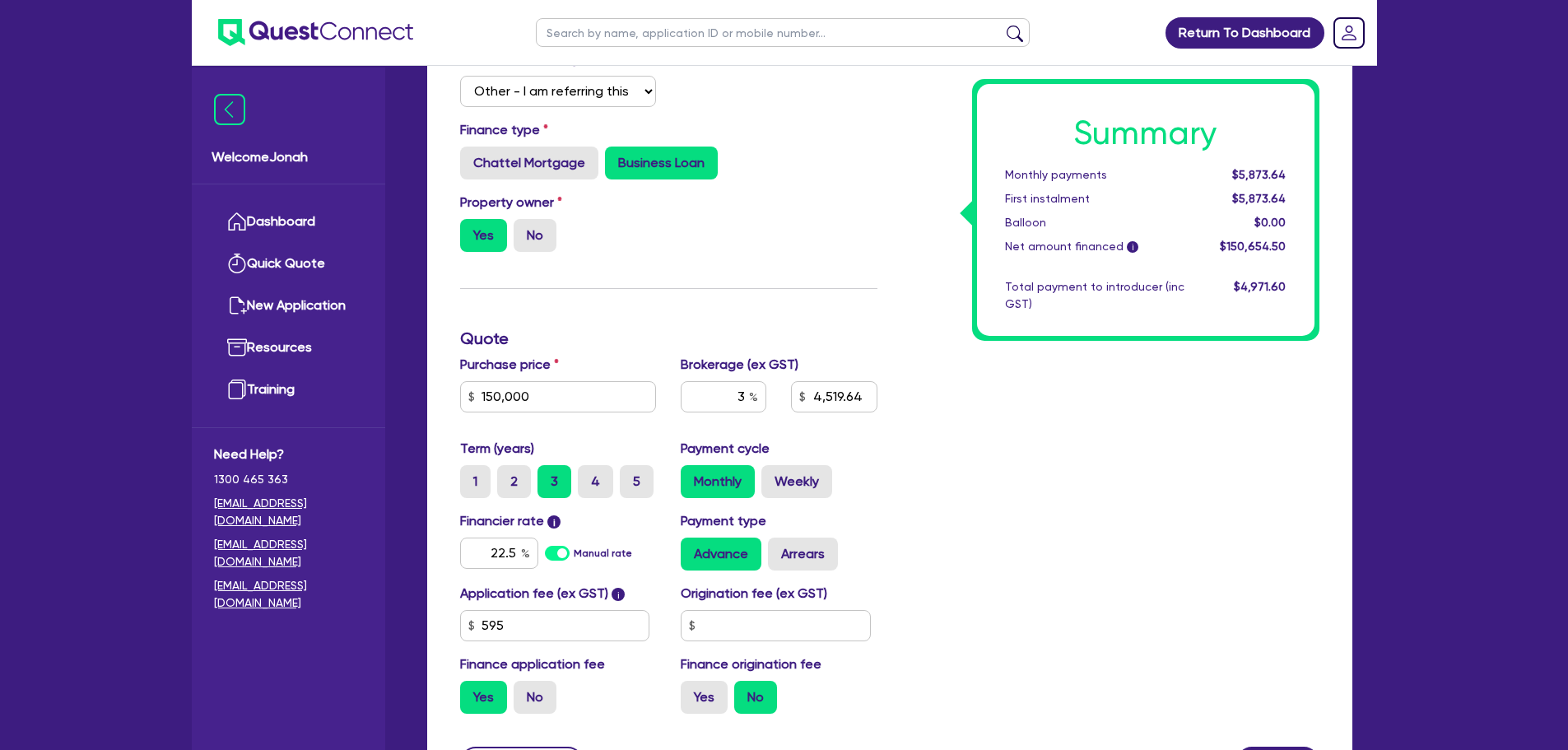
scroll to position [322, 0]
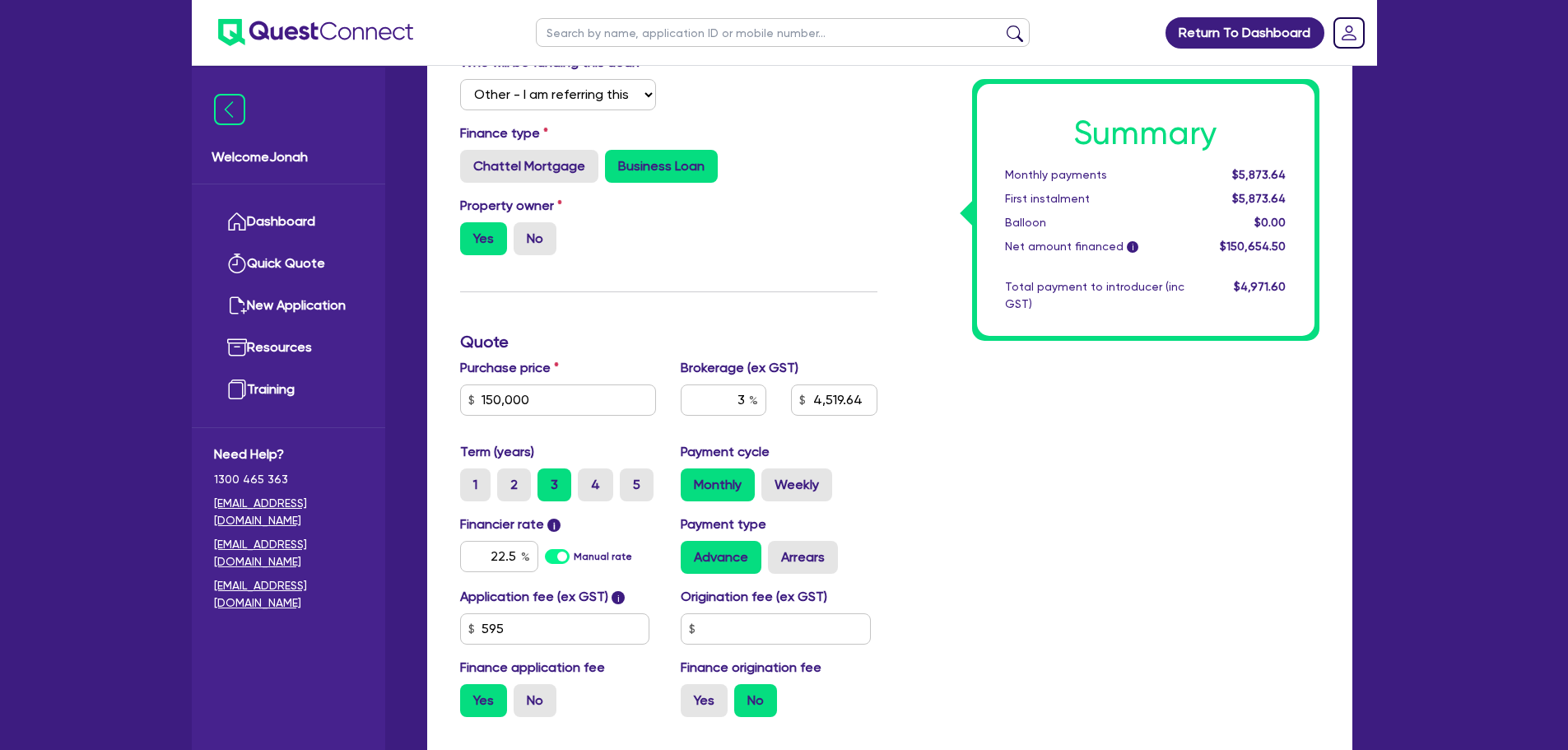
click at [573, 556] on label "Manual rate" at bounding box center [602, 556] width 58 height 15
click at [0, 0] on input "Manual rate" at bounding box center [0, 0] width 0 height 0
type input "150,000"
type input "4,519.64"
type input "150,000"
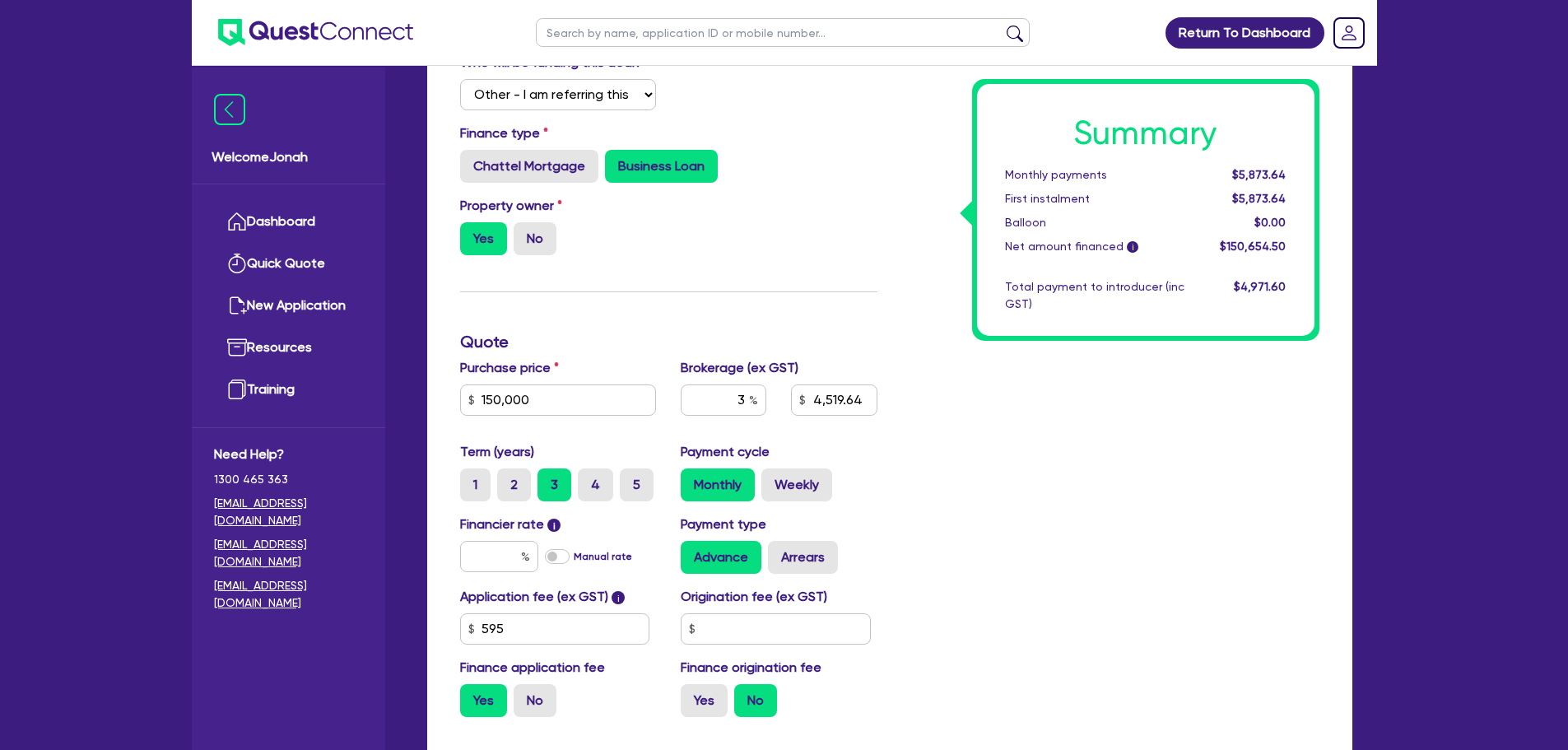
type input "4,519.64"
type input "17.95"
click at [573, 557] on label "Manual rate" at bounding box center [602, 556] width 58 height 15
click at [0, 0] on input "Manual rate" at bounding box center [0, 0] width 0 height 0
type input "150,000"
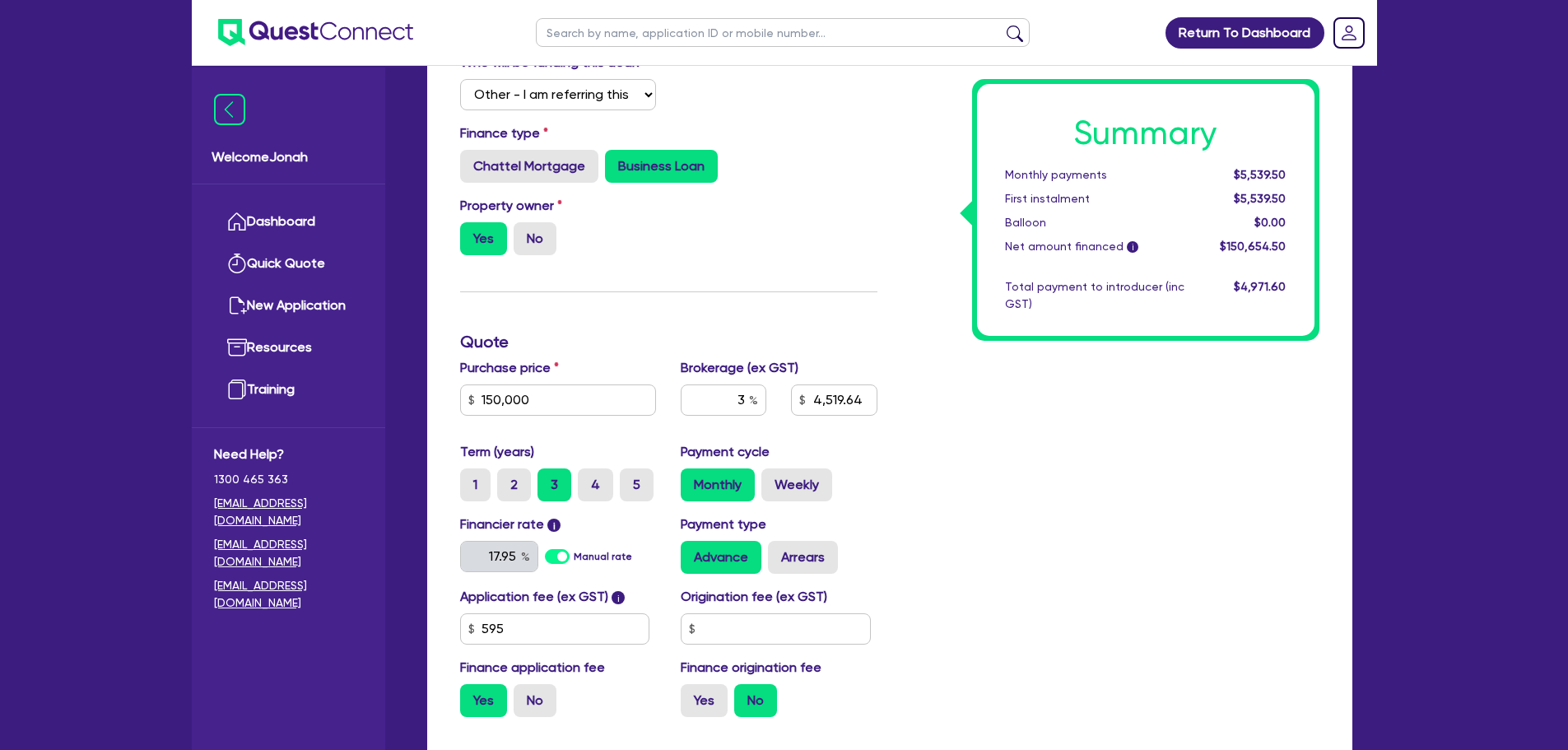
type input "4,519.64"
click at [493, 564] on input "text" at bounding box center [500, 557] width 78 height 31
type input "150,000"
type input "4,519.64"
type input "2"
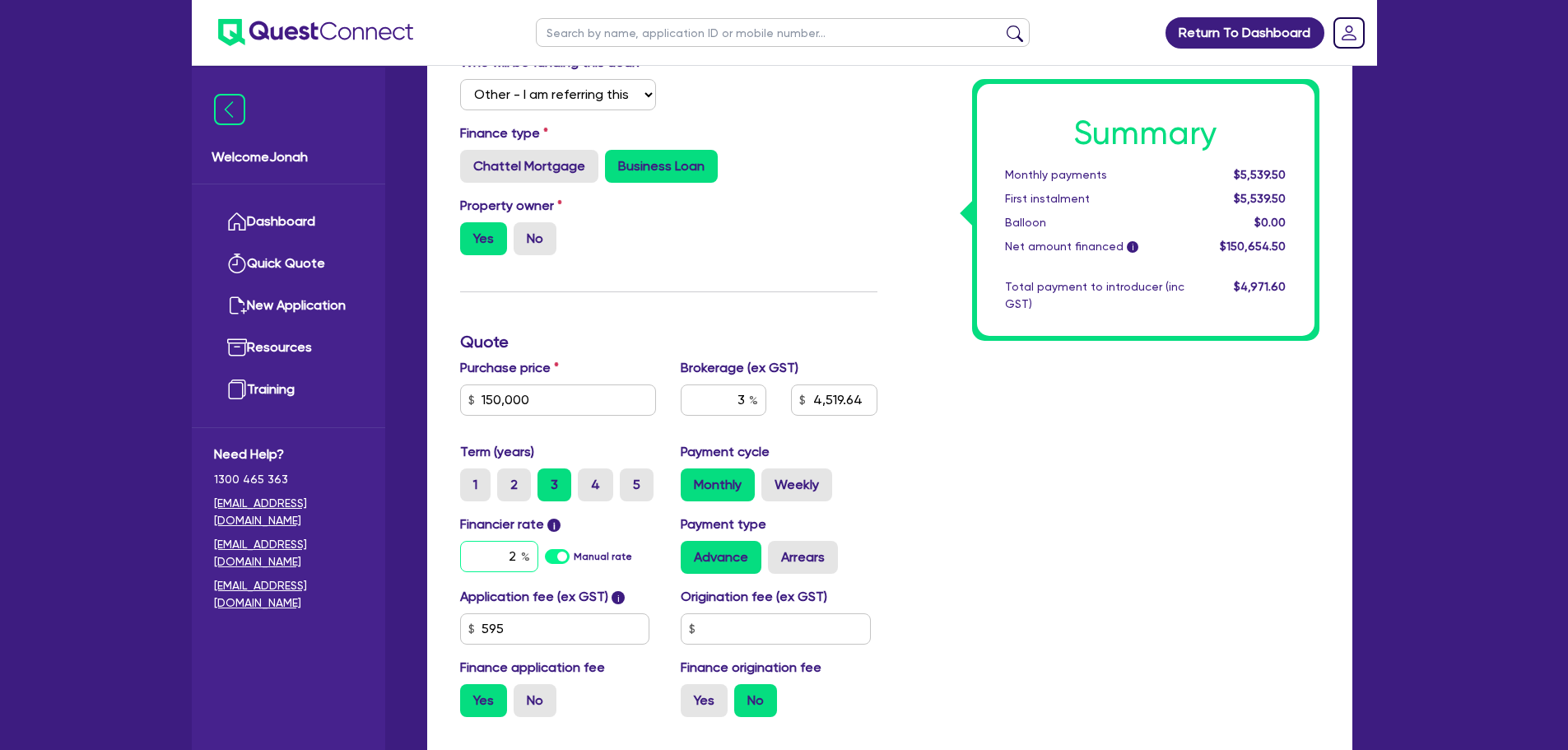
type input "150,000"
type input "4,519.64"
type input "22"
type input "150,000"
type input "4,519.64"
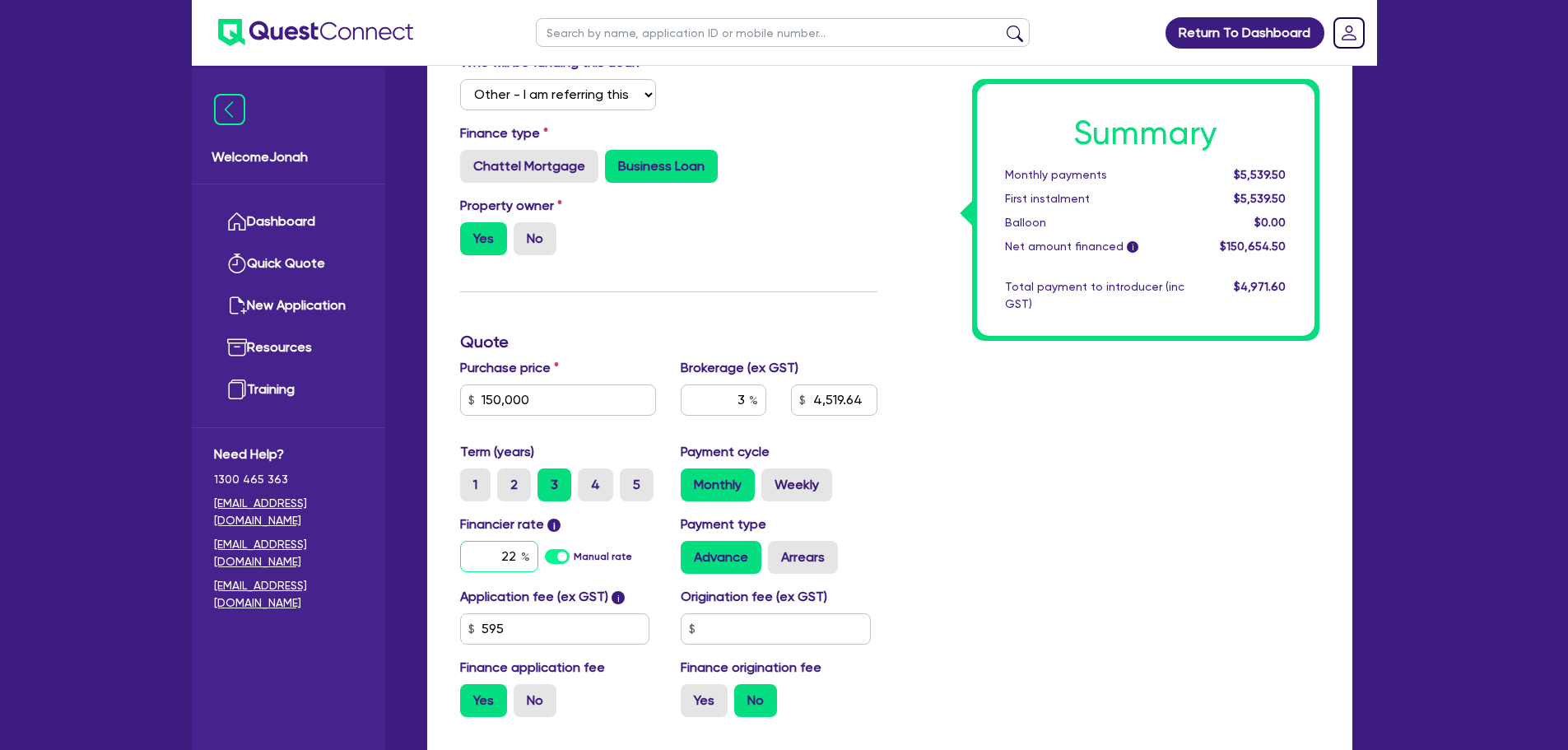
type input "22."
type input "150,000"
type input "4,519.64"
type input "22.5"
type input "150,000"
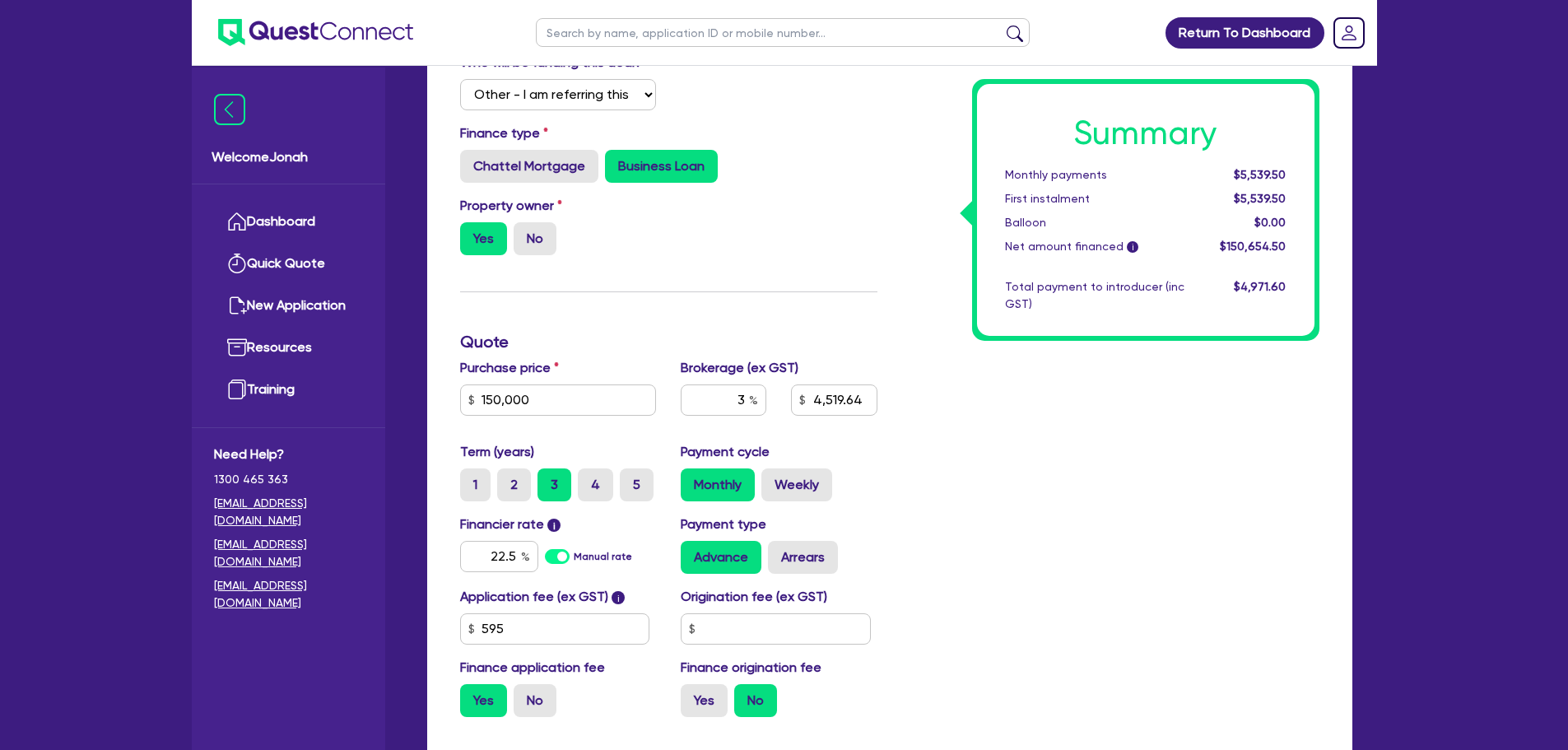
type input "4,519.64"
type input "150,000"
type input "4,519.64"
click at [1034, 463] on div "Summary Monthly payments $5,539.50 First instalment $5,539.50 Balloon $0.00 Net…" at bounding box center [1110, 378] width 442 height 704
click at [519, 561] on input "22.5" at bounding box center [500, 557] width 78 height 31
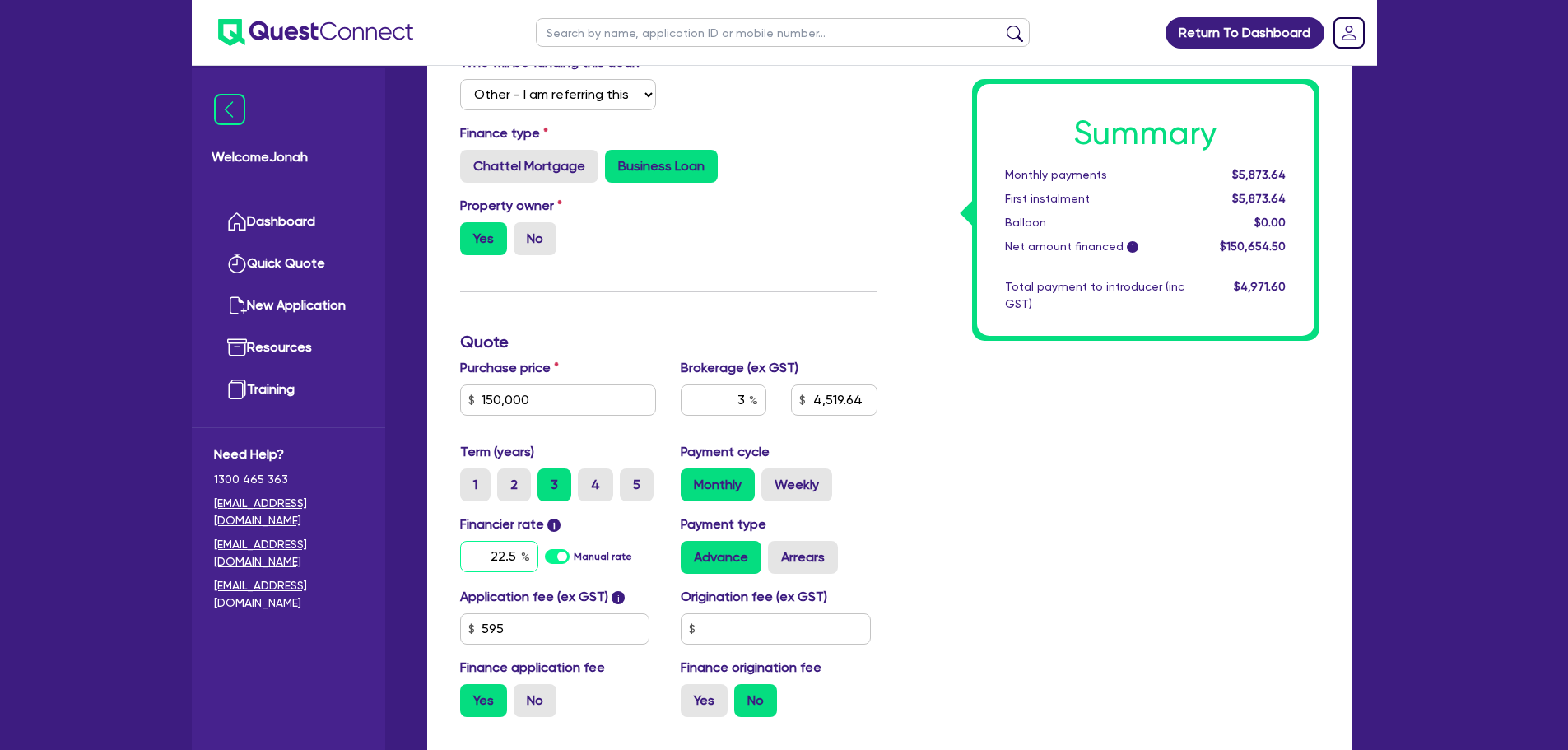
type input "150,000"
type input "4,519.64"
type input "22.50"
type input "150,000"
type input "4,519.64"
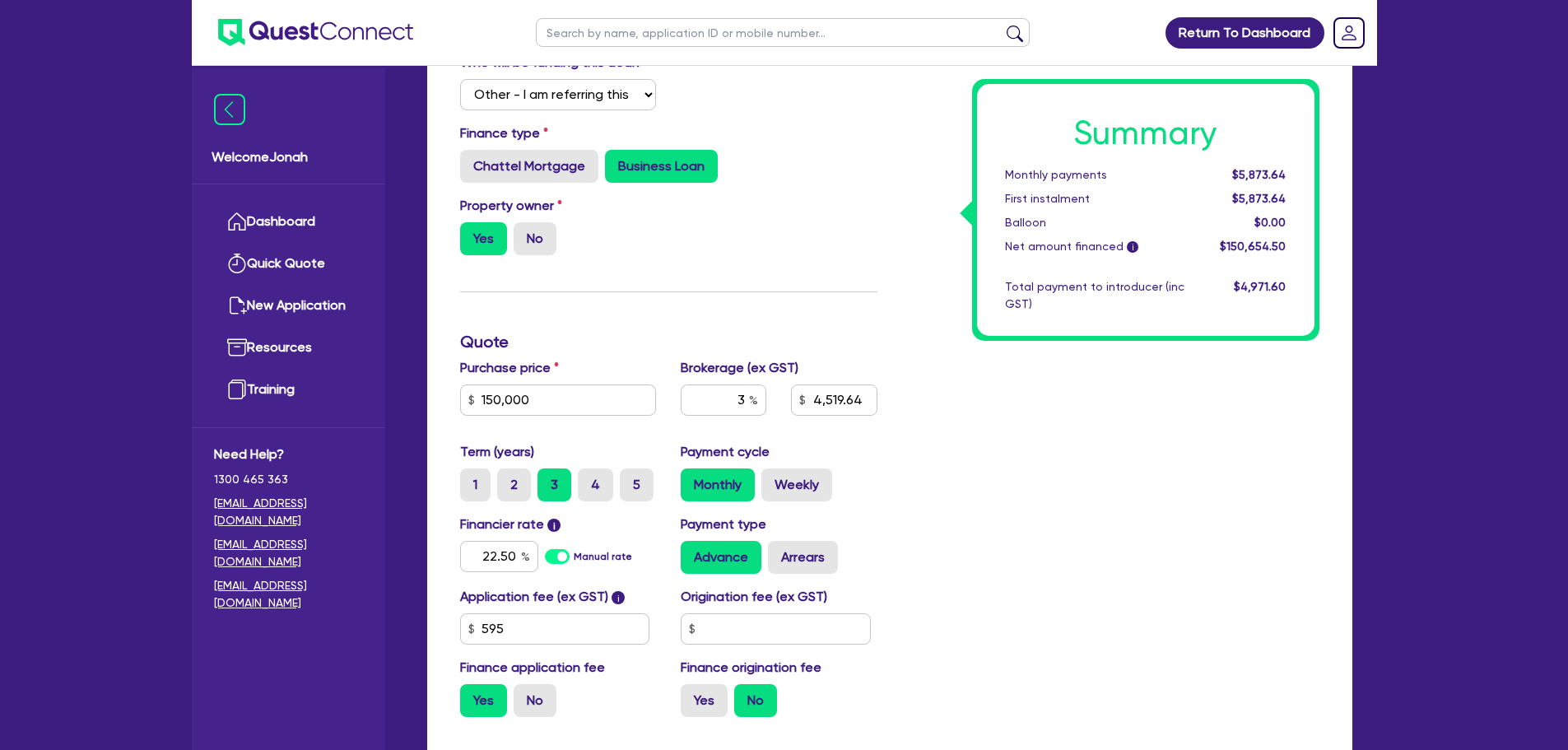
type input "150,000"
type input "4,519.64"
type input "22.5"
click at [841, 508] on div "Term (years) 1 2 3 4 5 Payment cycle Monthly Weekly" at bounding box center [668, 478] width 442 height 72
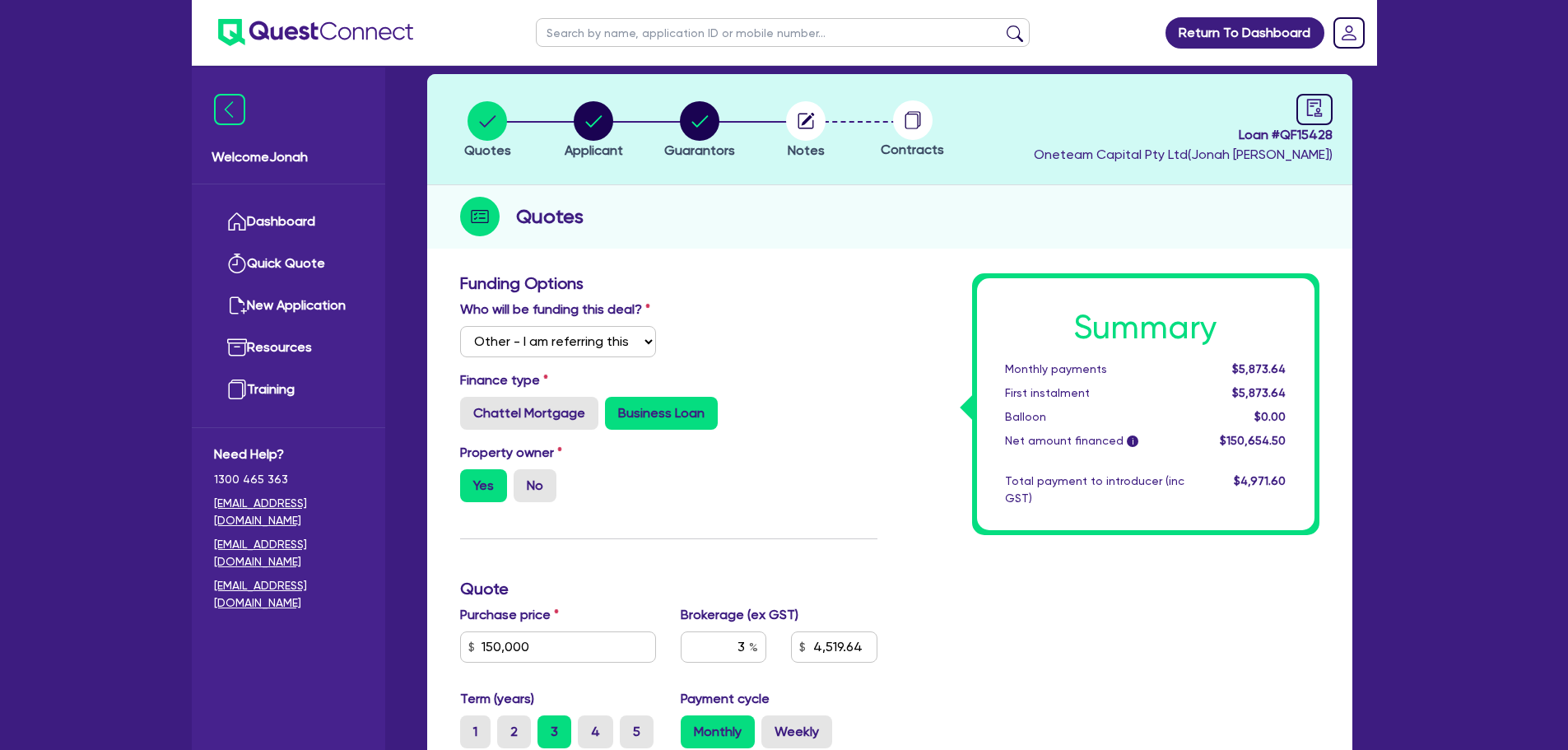
scroll to position [0, 0]
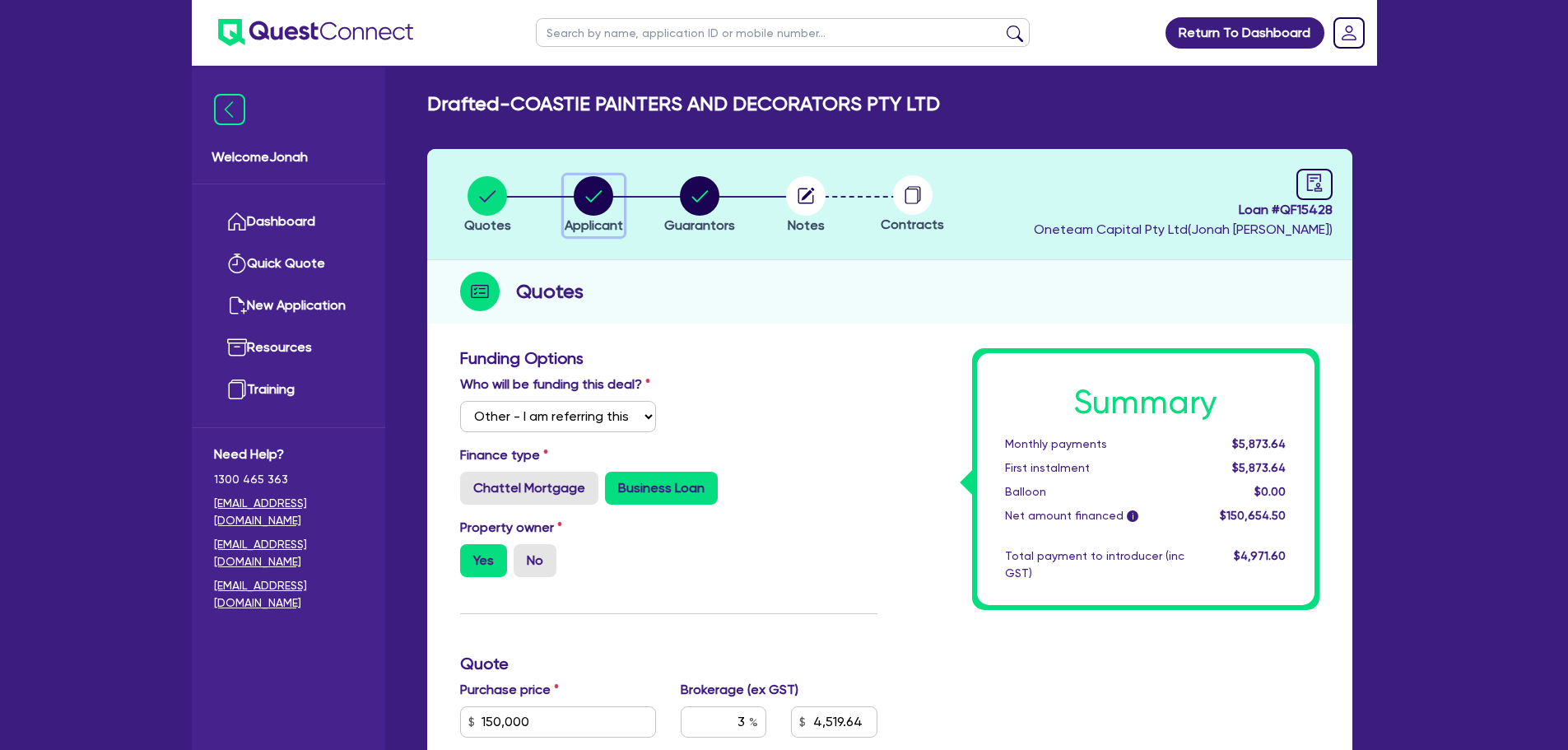
click at [609, 196] on circle "button" at bounding box center [592, 196] width 39 height 39
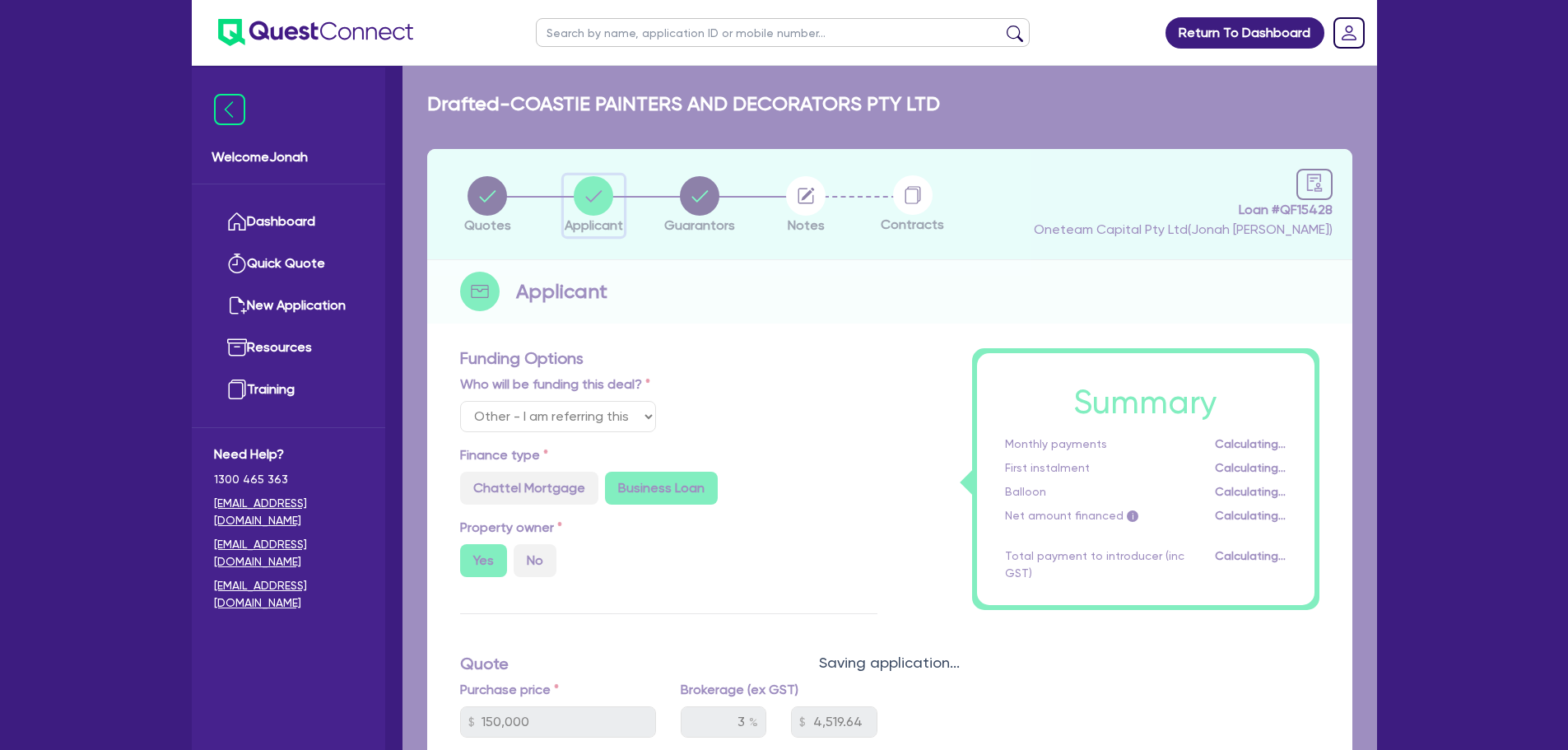
select select "COMPANY"
select select "BUILDING_CONSTRUCTION"
select select "TRADES_SERVICES_CONSUMERS"
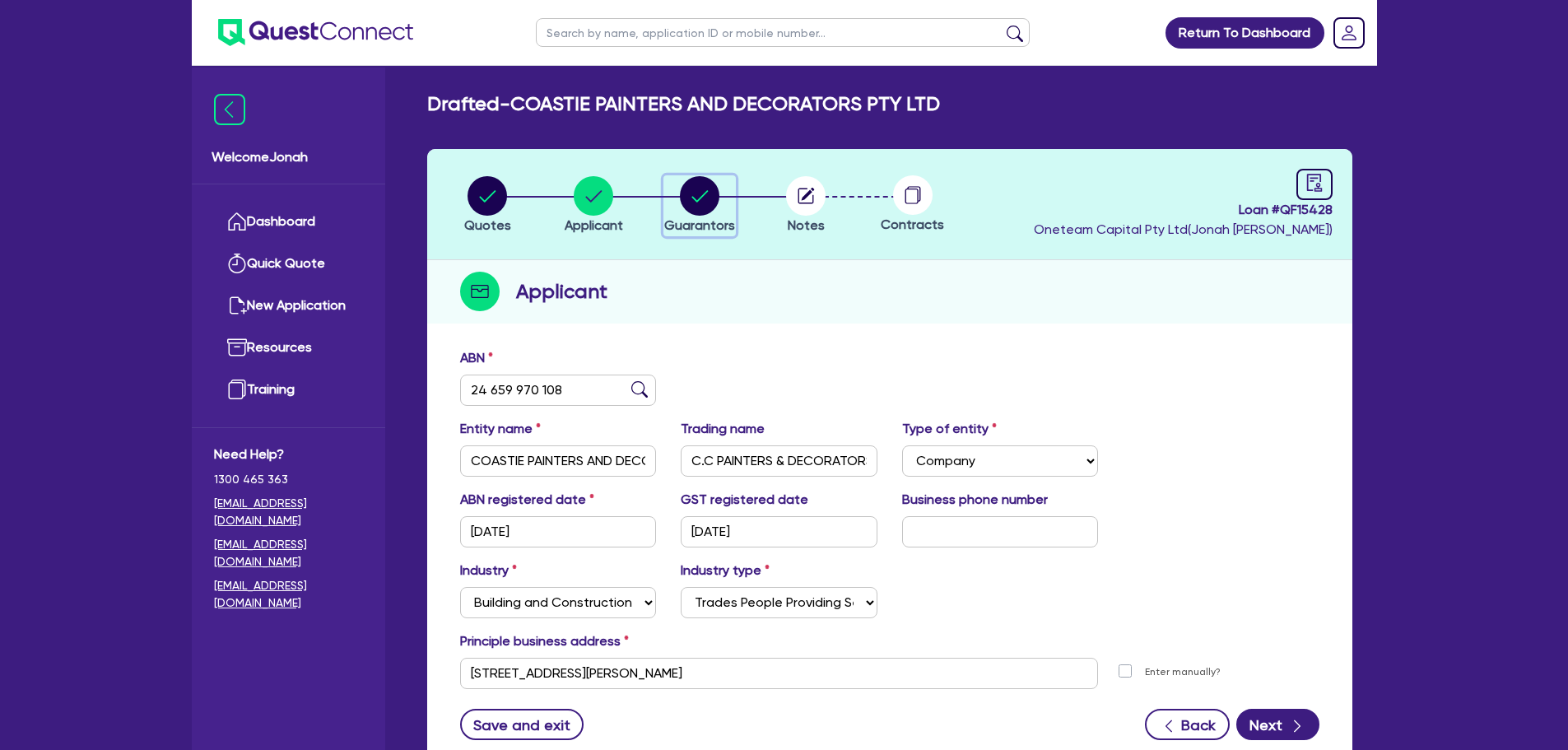
click at [685, 205] on circle "button" at bounding box center [699, 196] width 39 height 39
select select "MR"
select select "[GEOGRAPHIC_DATA]"
select select "MARRIED"
select select "PROPERTY"
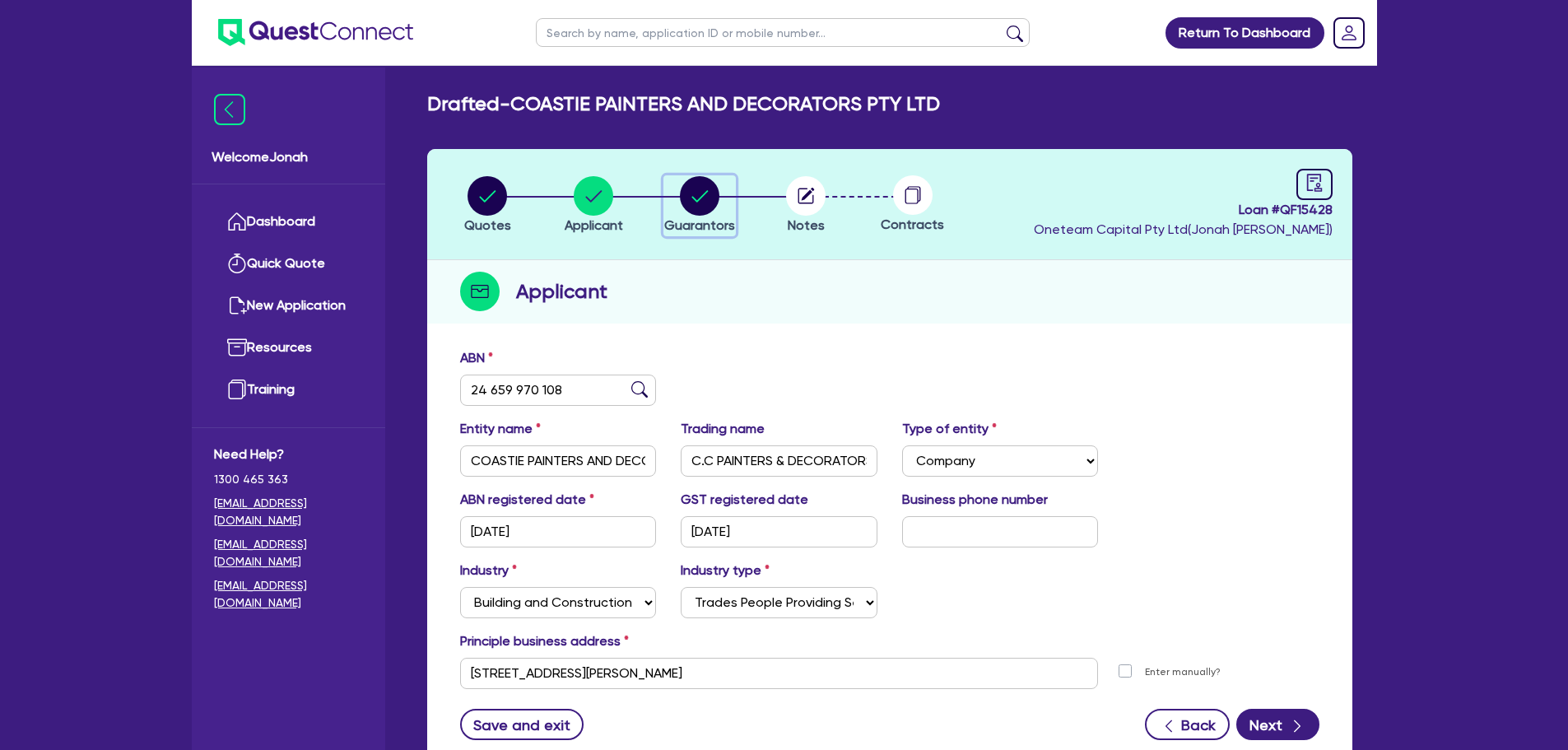
select select "VEHICLE"
select select "VEHICLE_LOAN"
select select "MORTGAGE"
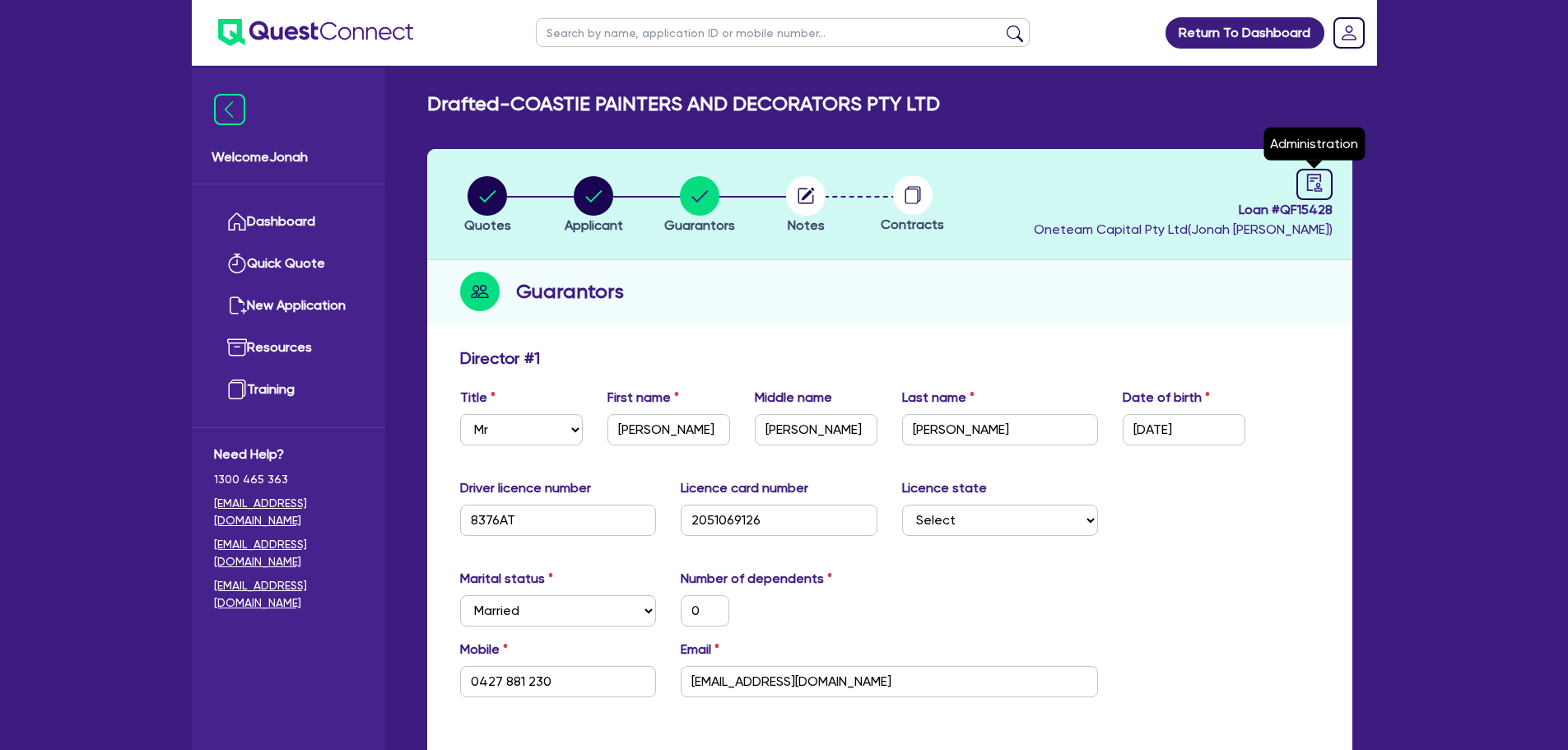
click at [1313, 193] on div at bounding box center [1314, 184] width 36 height 31
select select "DRAFTED_NEW"
select select "Other"
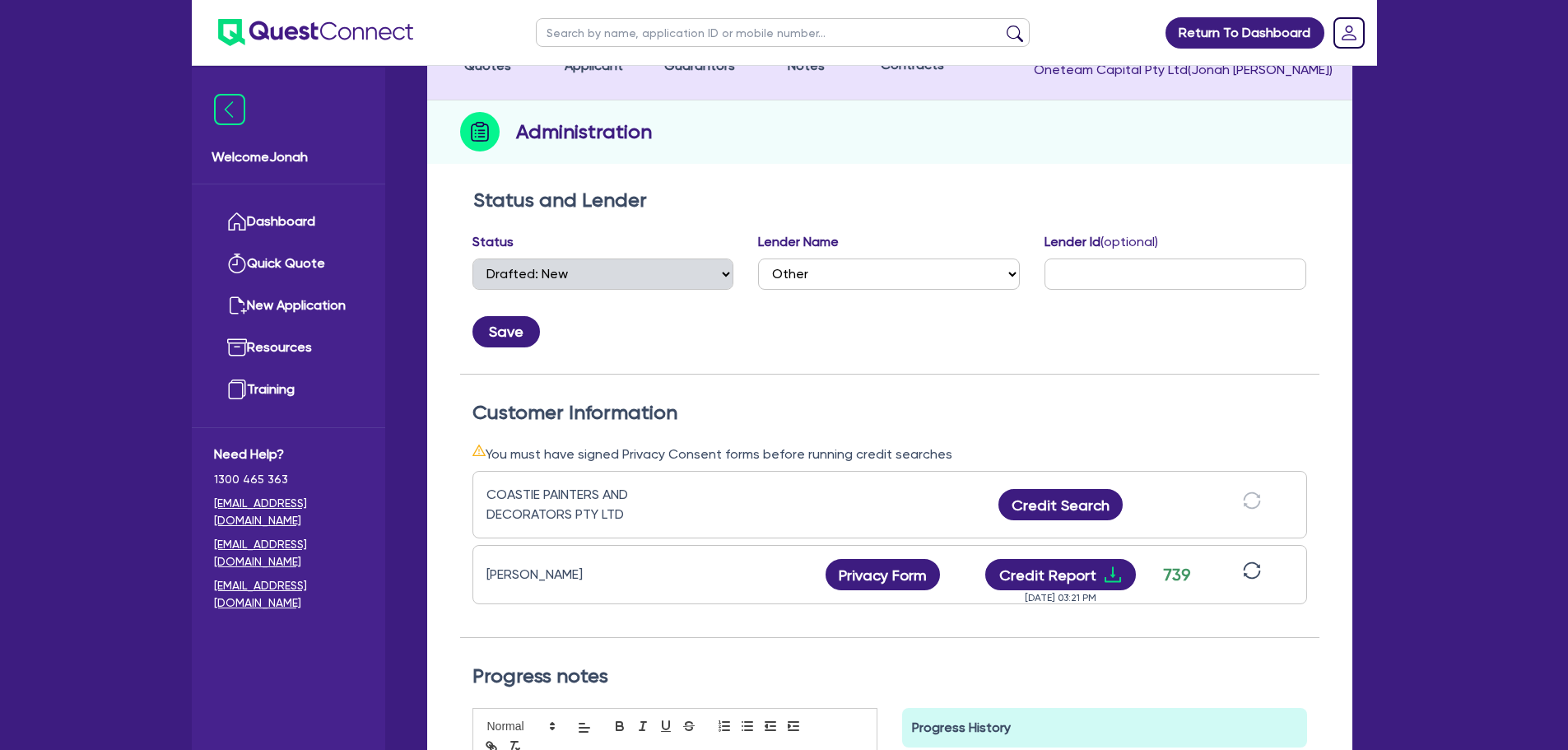
scroll to position [165, 0]
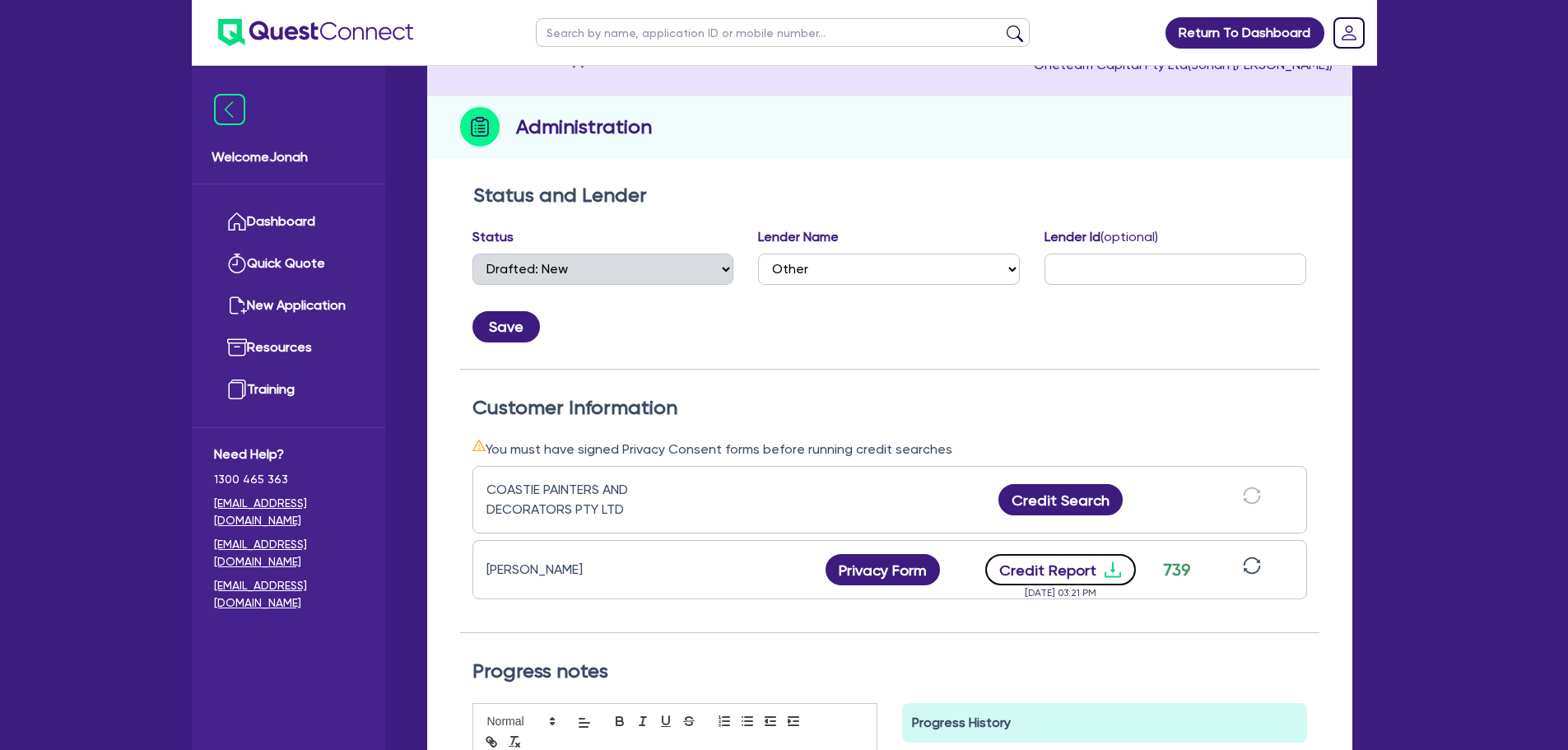
click at [1075, 569] on button "Credit Report" at bounding box center [1060, 570] width 150 height 31
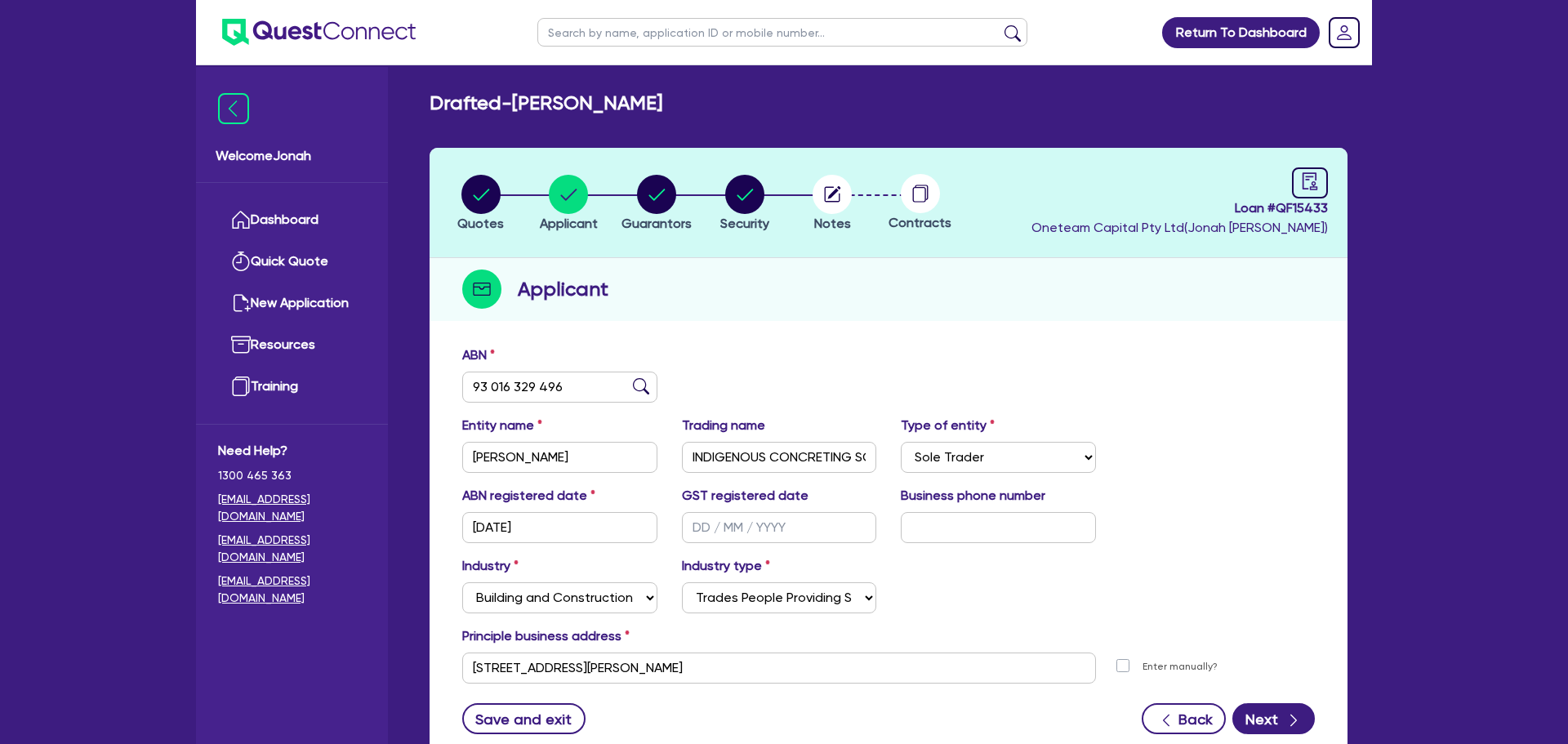
select select "SOLE_TRADER"
select select "BUILDING_CONSTRUCTION"
select select "TRADES_SERVICES_CONSUMERS"
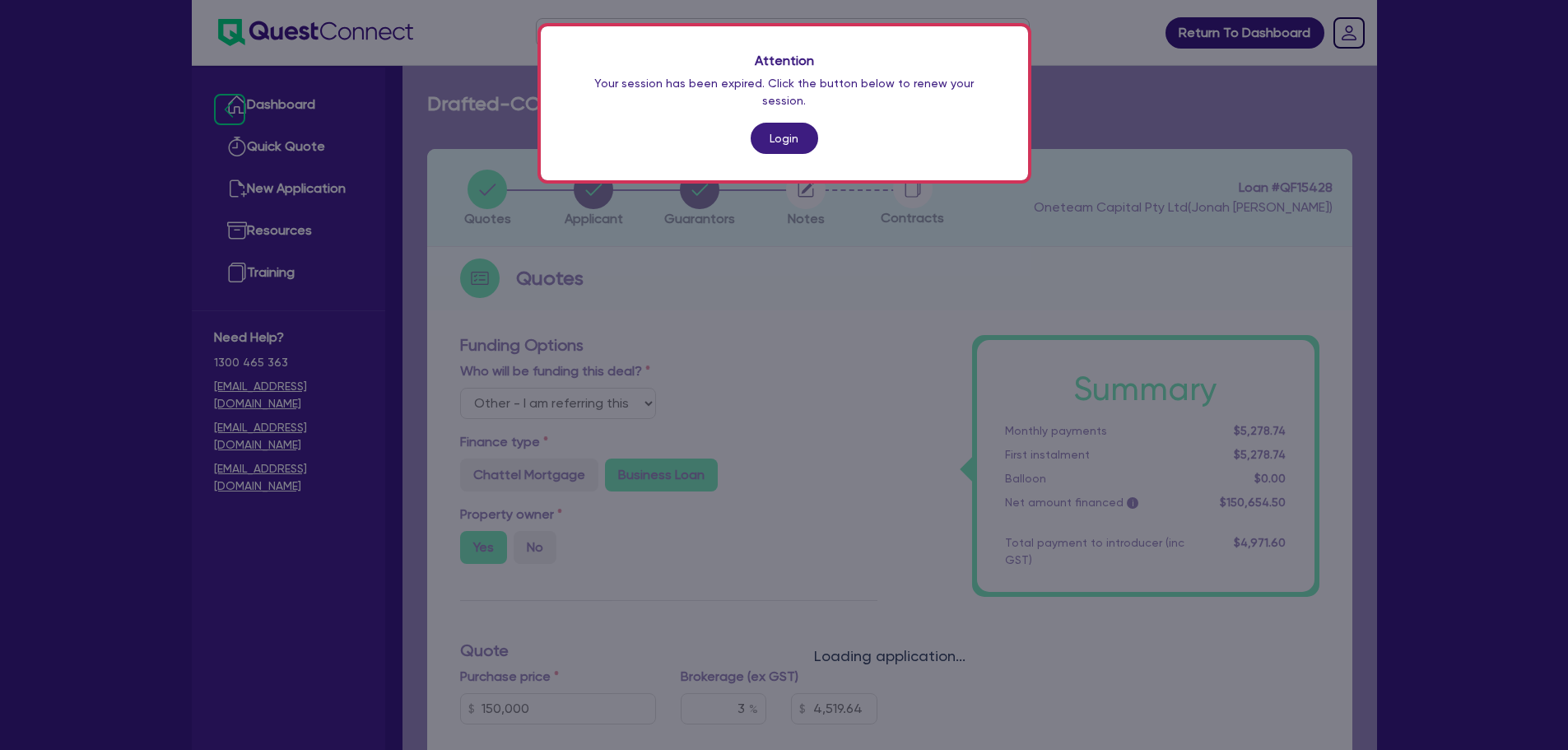
select select "Other"
